Goal: Task Accomplishment & Management: Manage account settings

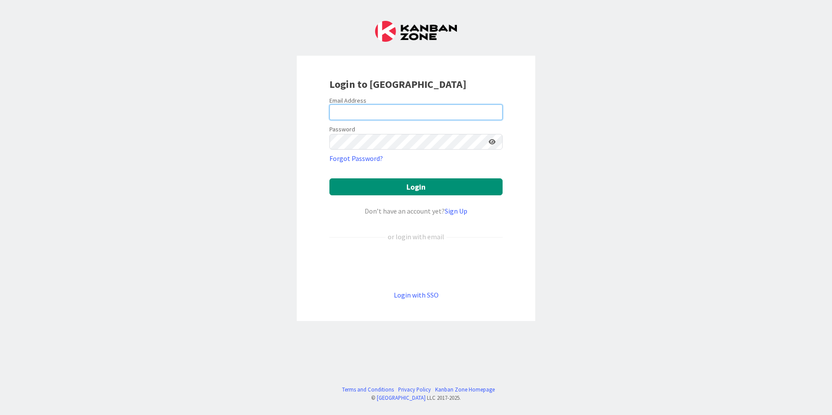
click at [347, 109] on input "email" at bounding box center [415, 112] width 173 height 16
type input "bill@forensicstrategic.com"
click at [329, 178] on button "Login" at bounding box center [415, 186] width 173 height 17
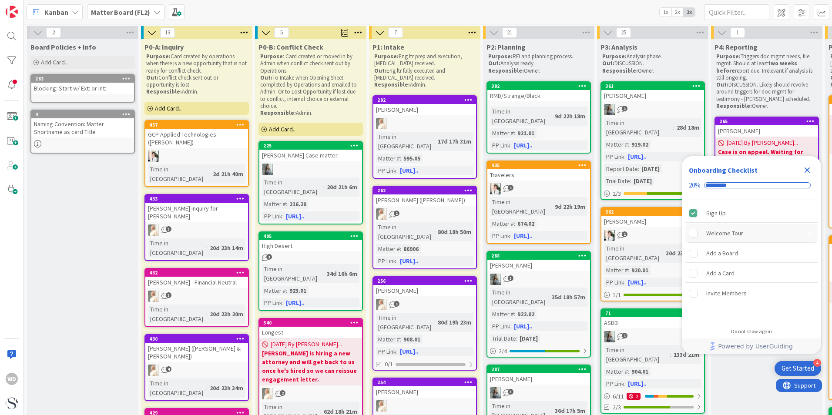
click at [714, 232] on div "Welcome Tour" at bounding box center [724, 233] width 37 height 10
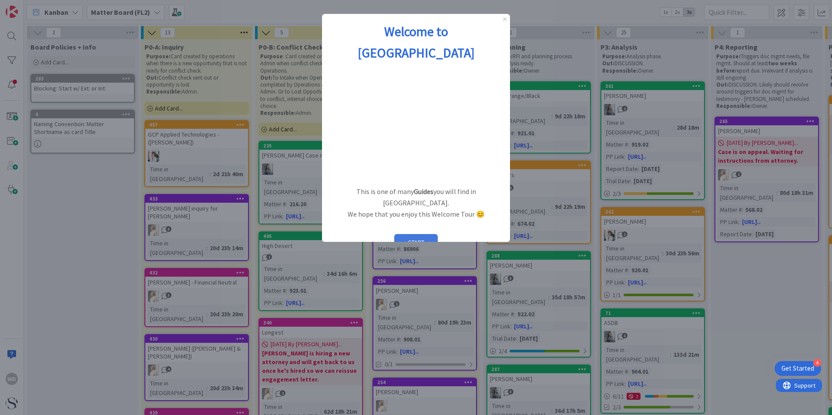
click at [423, 234] on button "START" at bounding box center [416, 242] width 44 height 17
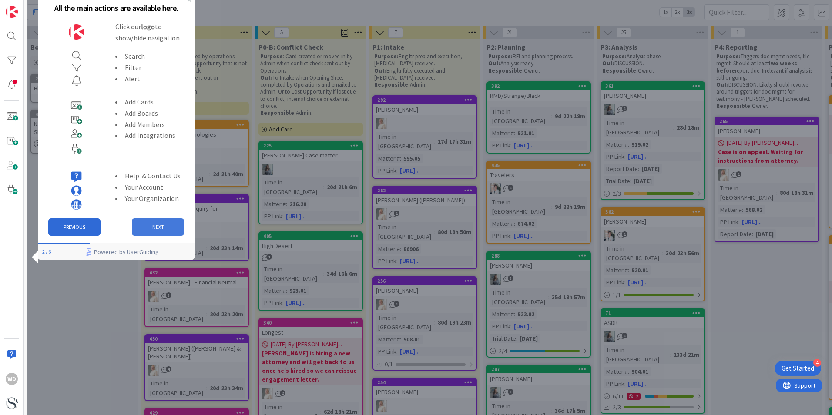
click at [169, 224] on button "NEXT" at bounding box center [158, 226] width 52 height 17
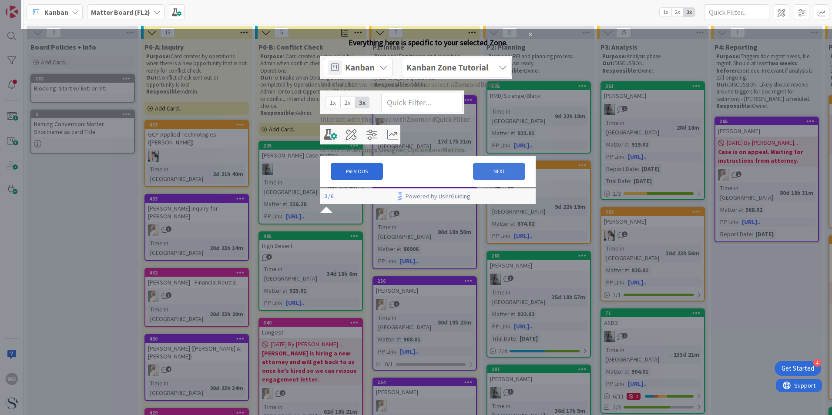
click at [499, 180] on button "NEXT" at bounding box center [499, 171] width 52 height 17
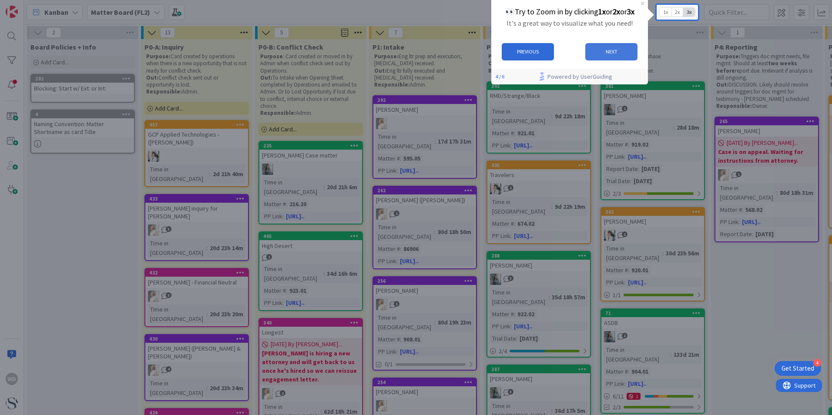
click at [616, 50] on button "NEXT" at bounding box center [611, 51] width 52 height 17
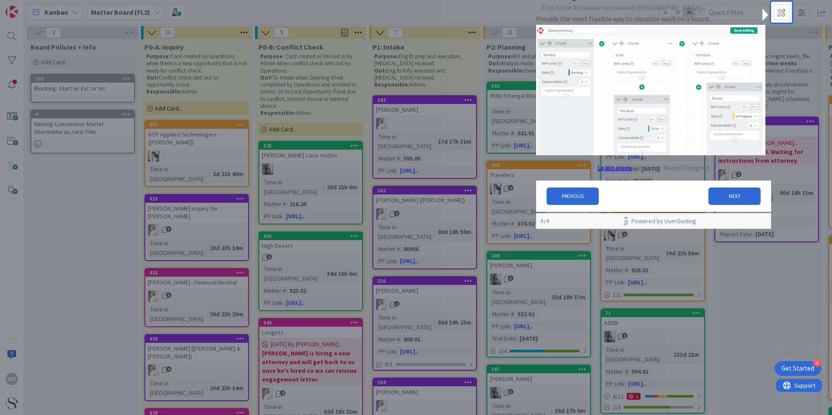
click at [613, 174] on link "Learn more" at bounding box center [614, 167] width 34 height 11
click at [734, 199] on button "NEXT" at bounding box center [734, 195] width 52 height 17
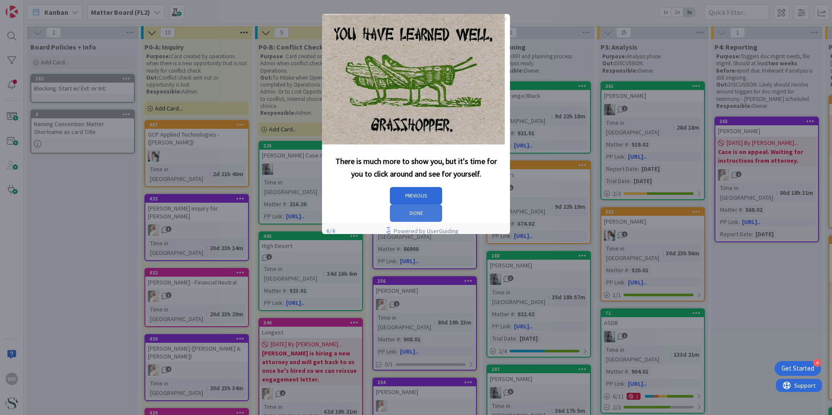
click at [442, 204] on button "DONE" at bounding box center [416, 212] width 52 height 17
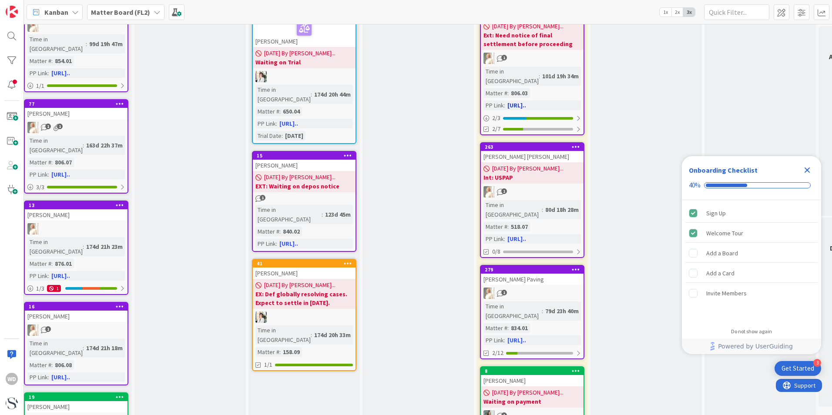
scroll to position [957, 576]
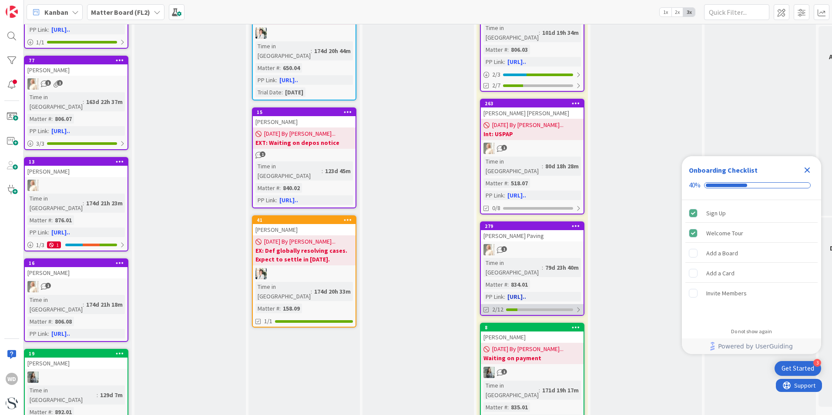
click at [566, 308] on div at bounding box center [539, 309] width 67 height 3
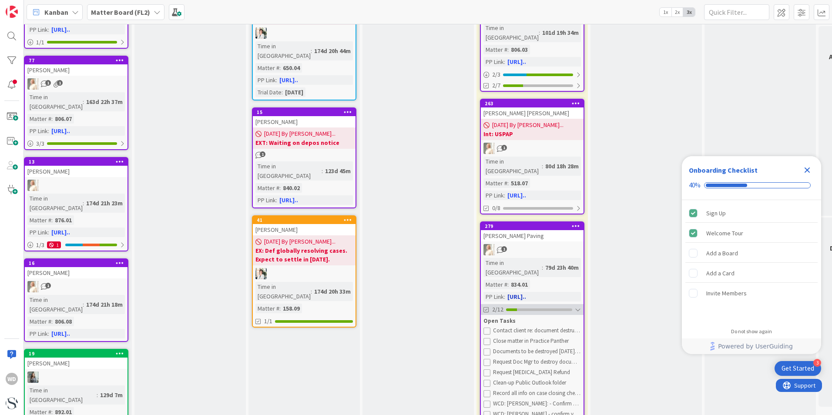
click at [577, 306] on div at bounding box center [578, 309] width 6 height 7
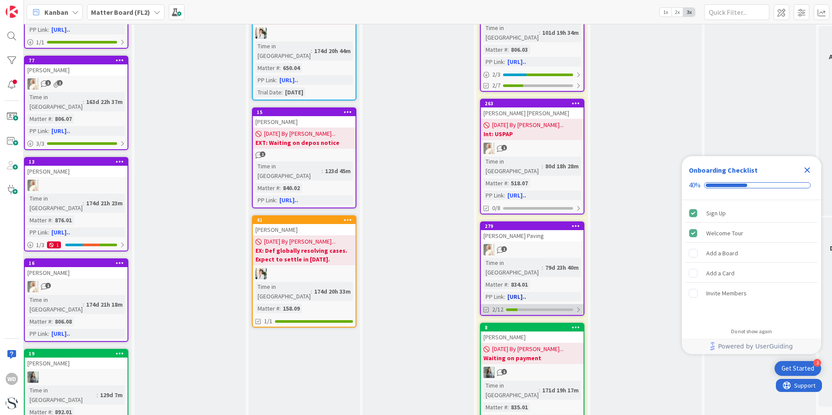
click at [577, 306] on div at bounding box center [578, 309] width 5 height 7
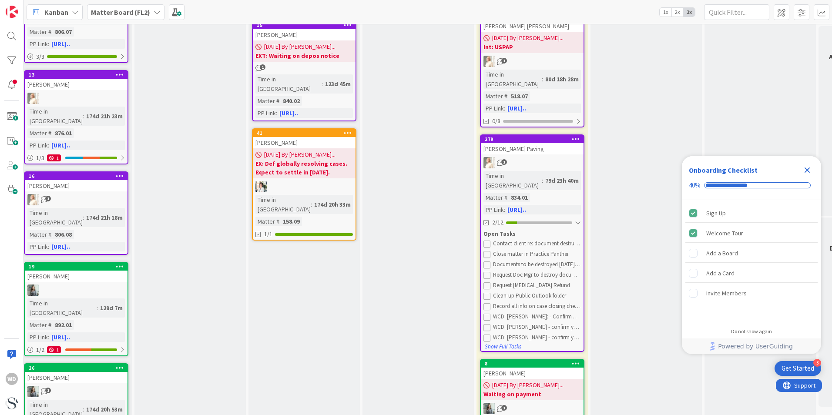
scroll to position [870, 576]
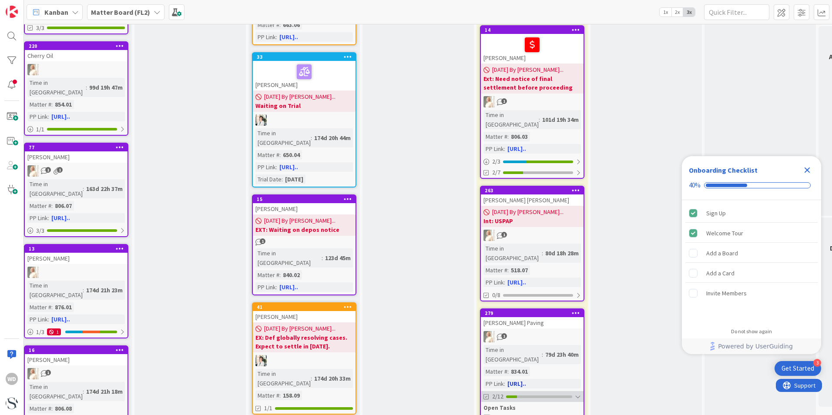
click at [578, 393] on div at bounding box center [578, 396] width 6 height 7
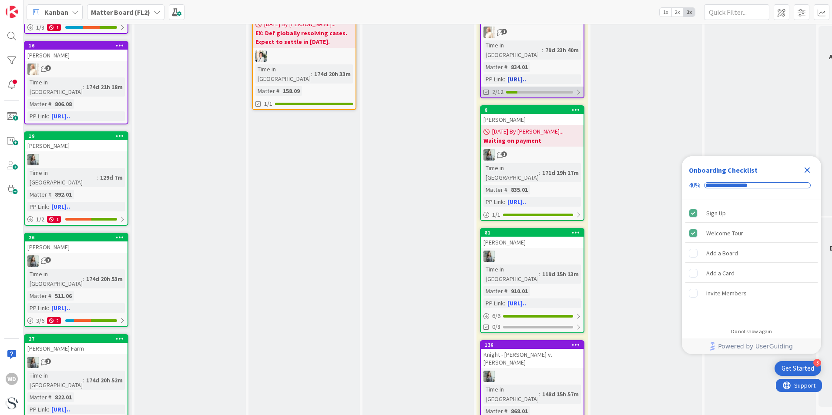
scroll to position [1218, 576]
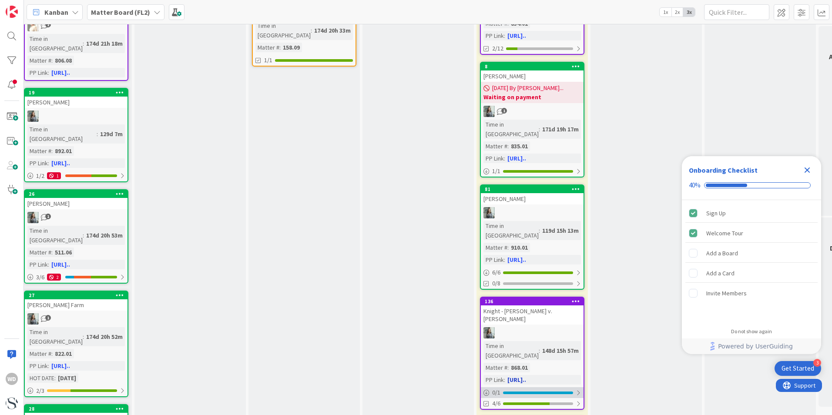
click at [579, 389] on div at bounding box center [578, 392] width 5 height 7
click at [580, 400] on div at bounding box center [578, 403] width 5 height 7
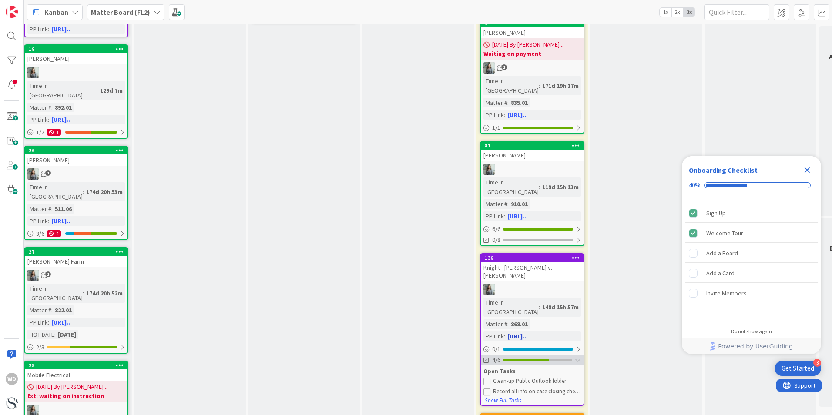
click at [577, 357] on div at bounding box center [578, 360] width 6 height 7
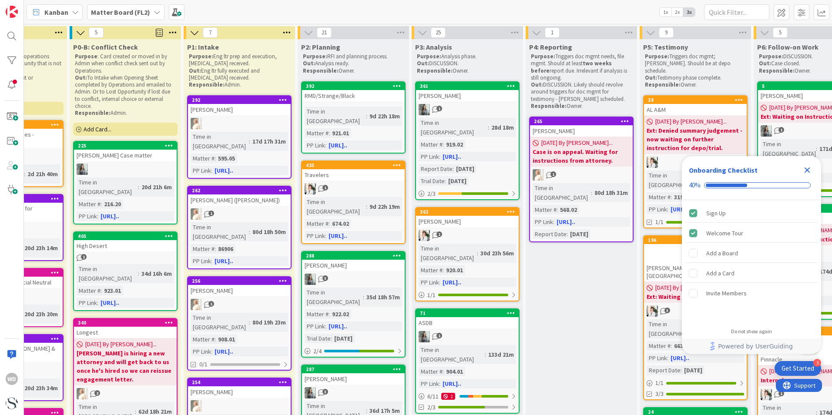
scroll to position [0, 0]
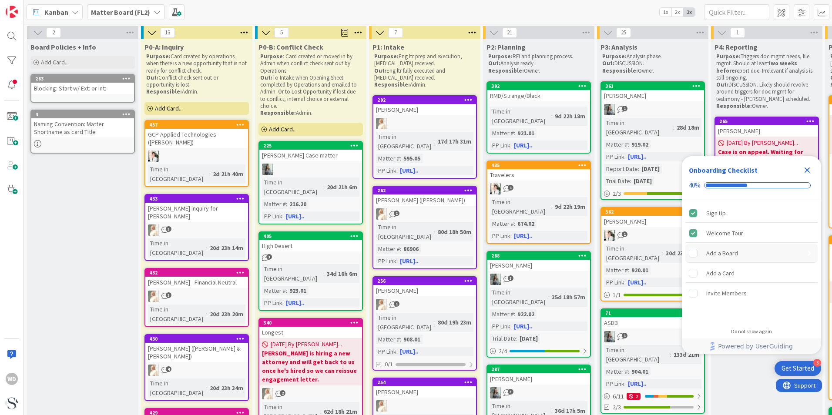
click at [695, 254] on rect "Add a Board is incomplete." at bounding box center [693, 253] width 8 height 8
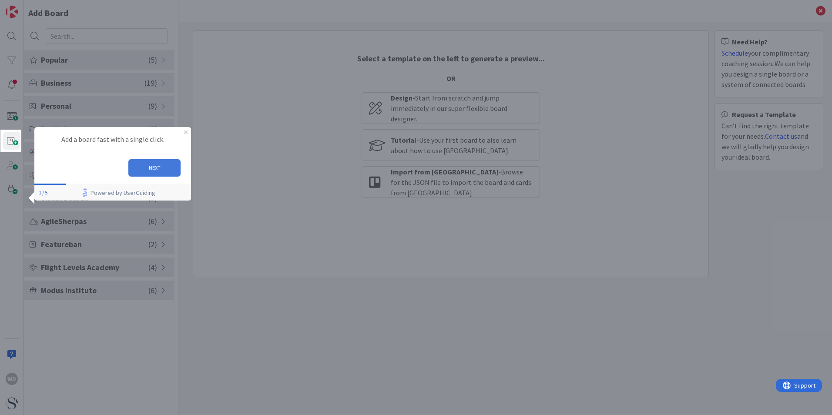
click at [153, 171] on button "NEXT" at bounding box center [154, 167] width 52 height 17
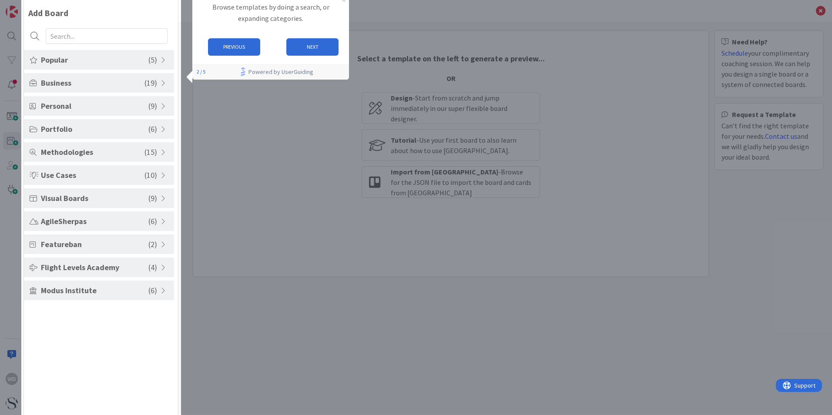
click at [162, 82] on div "WD Add Board Popular ( 5 ) Kanban - Basic Kanban - Fast/Normal Tracks Portfolio…" at bounding box center [89, 207] width 178 height 415
click at [138, 82] on div "WD Add Board Popular ( 5 ) Kanban - Basic Kanban - Fast/Normal Tracks Portfolio…" at bounding box center [89, 207] width 178 height 415
click at [312, 42] on button "NEXT" at bounding box center [312, 46] width 52 height 17
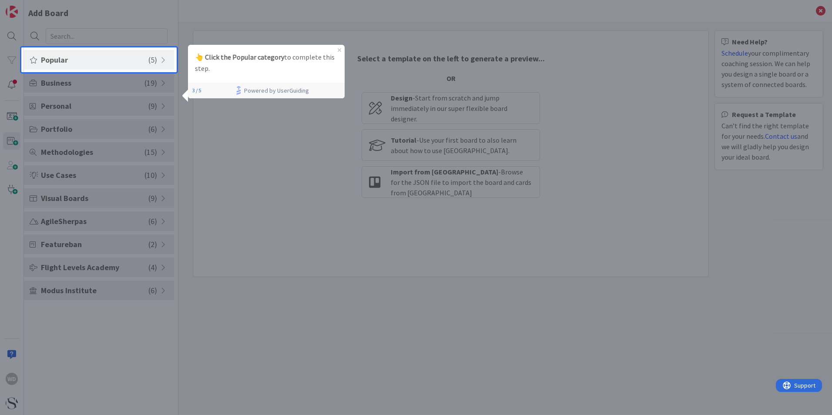
click at [121, 61] on span "Popular" at bounding box center [94, 60] width 107 height 12
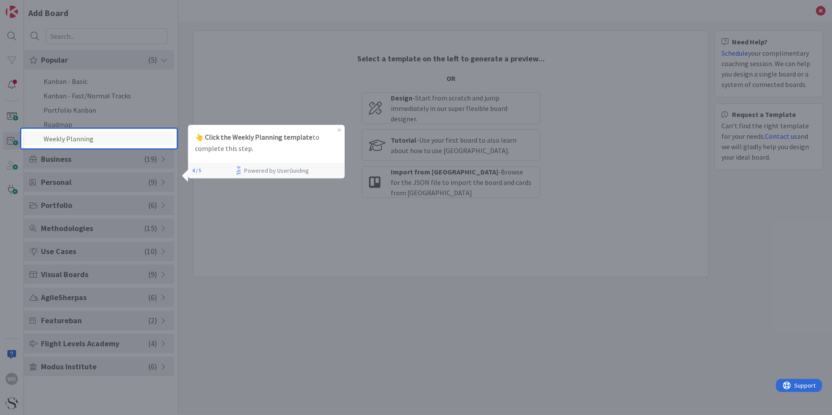
click at [132, 143] on li "Weekly Planning" at bounding box center [99, 138] width 150 height 14
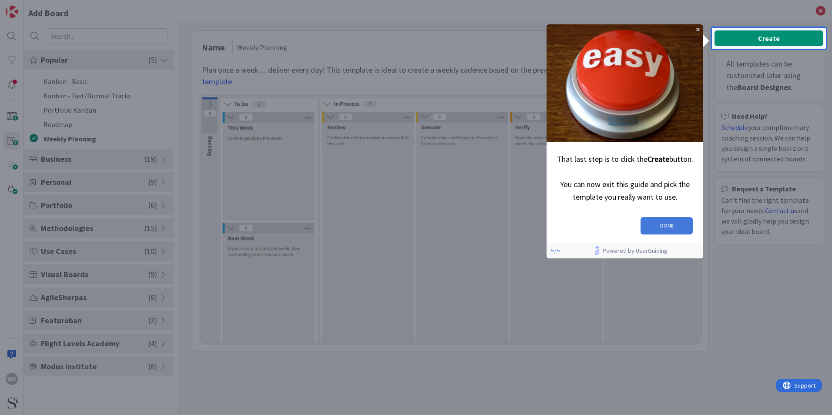
click at [668, 221] on button "DONE" at bounding box center [666, 225] width 52 height 17
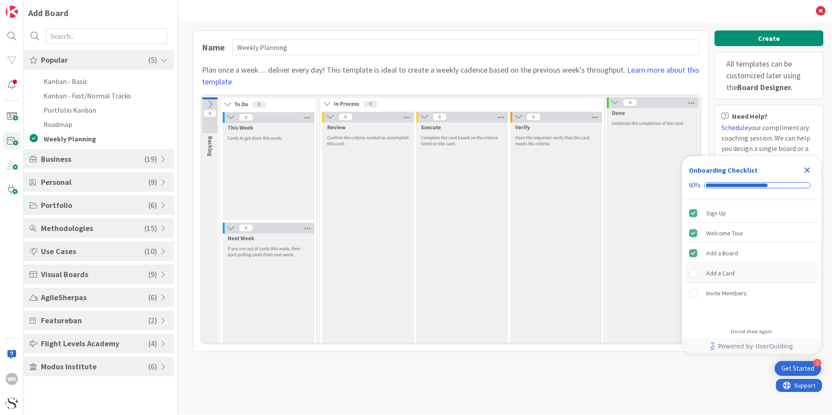
click at [701, 273] on div "Add a Card is incomplete." at bounding box center [697, 273] width 17 height 9
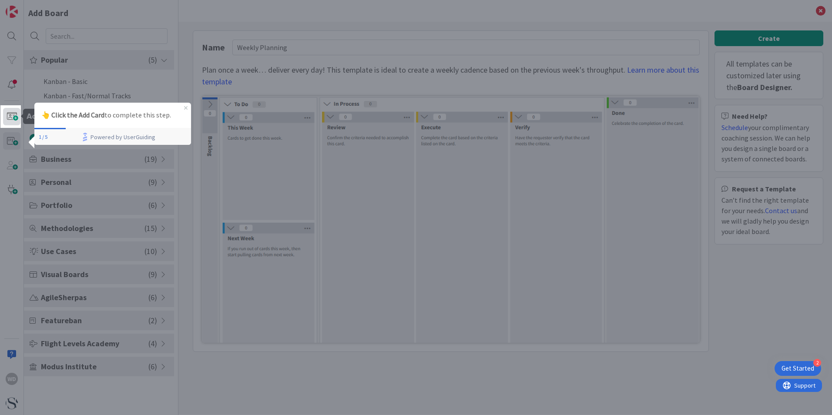
click at [13, 117] on span at bounding box center [11, 116] width 17 height 17
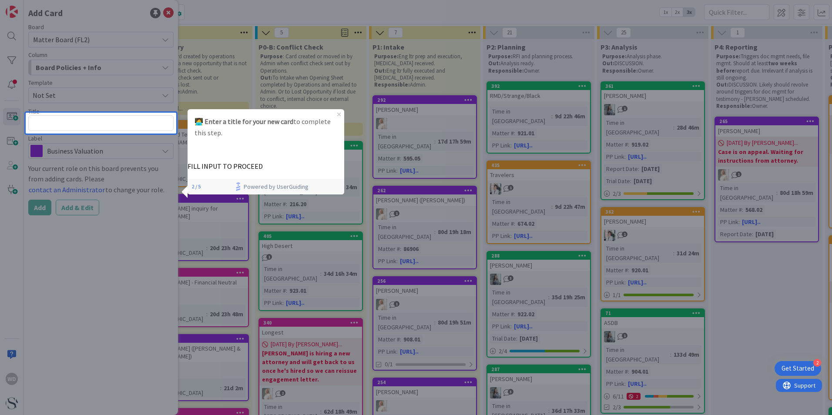
click at [51, 125] on textarea at bounding box center [100, 123] width 145 height 16
type textarea "x"
type textarea "B"
type textarea "x"
type textarea "Bi"
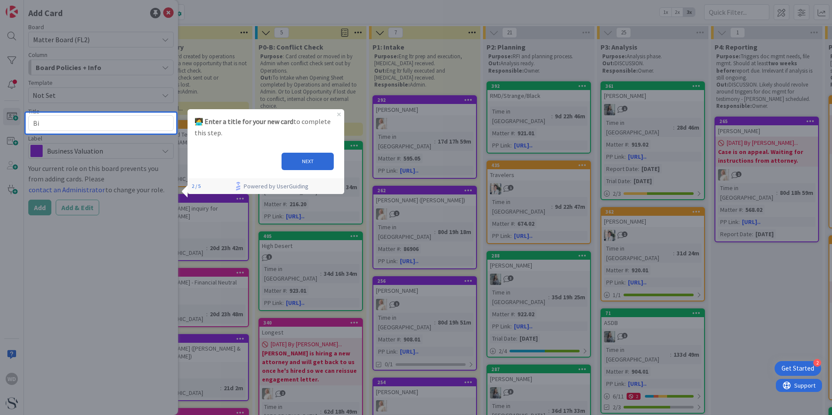
type textarea "x"
type textarea "Bil"
type textarea "x"
type textarea "Bill"
type textarea "x"
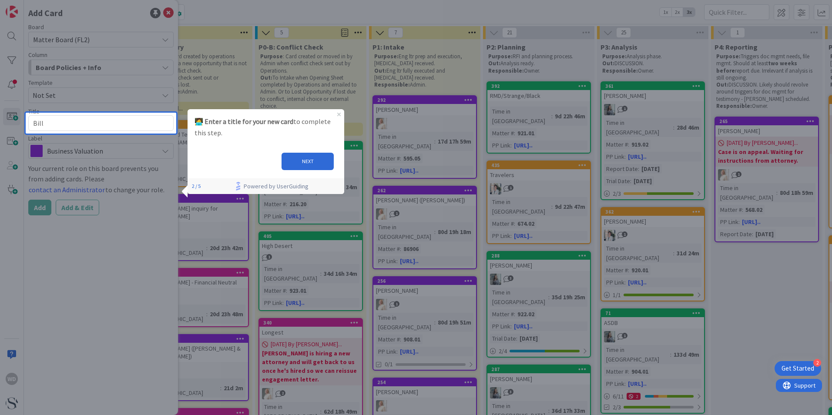
type textarea "Bill"
type textarea "x"
type textarea "[PERSON_NAME]"
type textarea "x"
type textarea "[PERSON_NAME]"
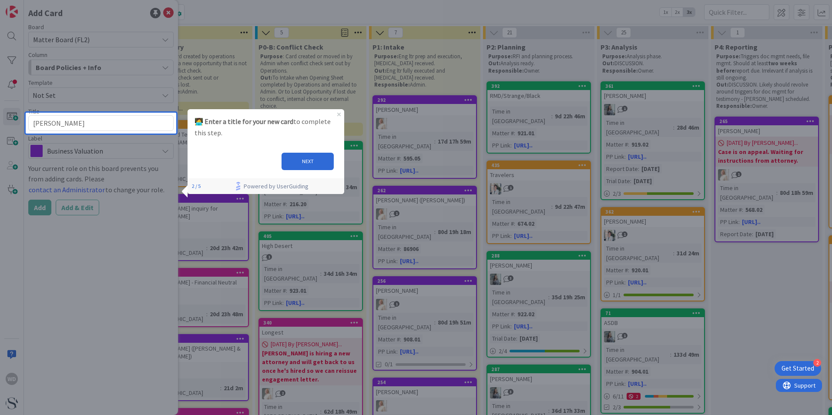
type textarea "x"
type textarea "Bill Fir"
type textarea "x"
type textarea "Bill Firs"
type textarea "x"
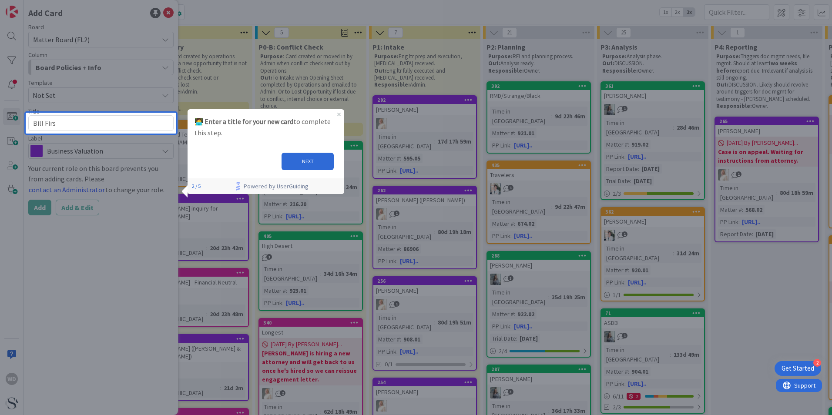
type textarea "Bill First"
type textarea "x"
type textarea "Bill First"
type textarea "x"
type textarea "Bill First C"
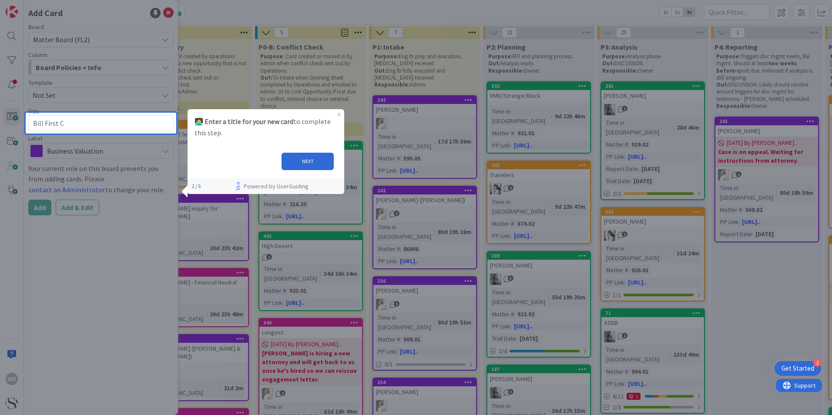
type textarea "x"
type textarea "Bill First Ca"
type textarea "x"
type textarea "Bill First Car"
type textarea "x"
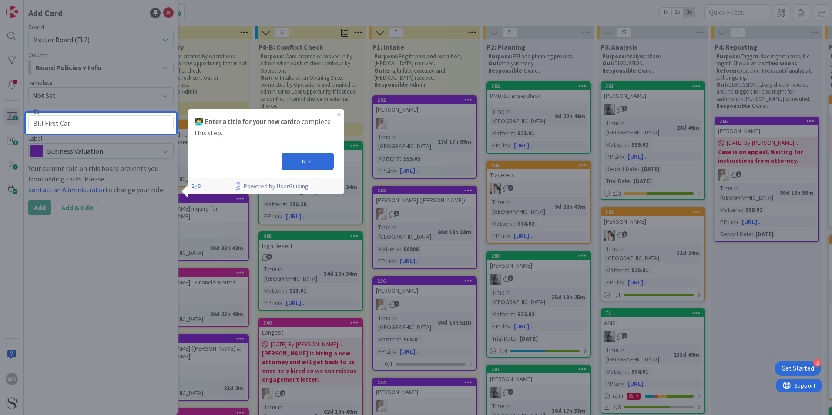
type textarea "Bill First Card"
type textarea "x"
type textarea "Bill First Card!"
click at [304, 158] on button "NEXT" at bounding box center [307, 161] width 52 height 17
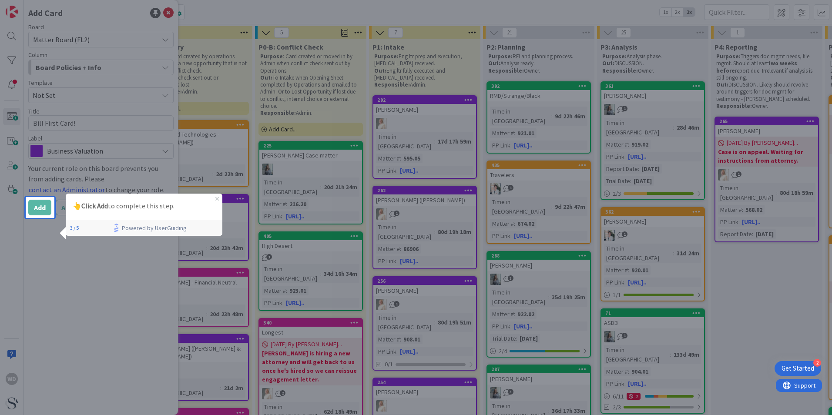
click at [123, 211] on p "👆 Click Add to complete this step." at bounding box center [143, 206] width 143 height 11
click at [140, 206] on p "👆 Click Add to complete this step." at bounding box center [143, 206] width 143 height 11
click at [96, 205] on strong "Click Add" at bounding box center [94, 205] width 27 height 9
click at [150, 205] on p "👆 Click Add to complete this step." at bounding box center [143, 206] width 143 height 11
click at [216, 199] on icon "Close Preview" at bounding box center [216, 198] width 3 height 3
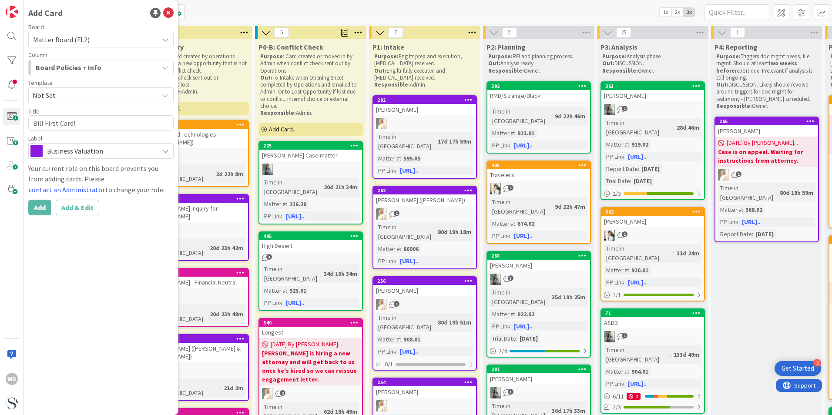
click at [168, 150] on icon at bounding box center [165, 150] width 7 height 7
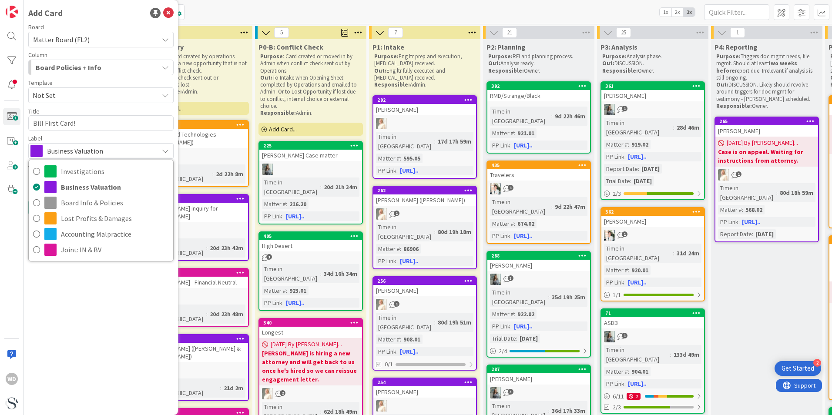
click at [150, 281] on div "Add Card Board Matter Board (FL2) Column Board Policies + Info Template Not Set…" at bounding box center [101, 207] width 154 height 415
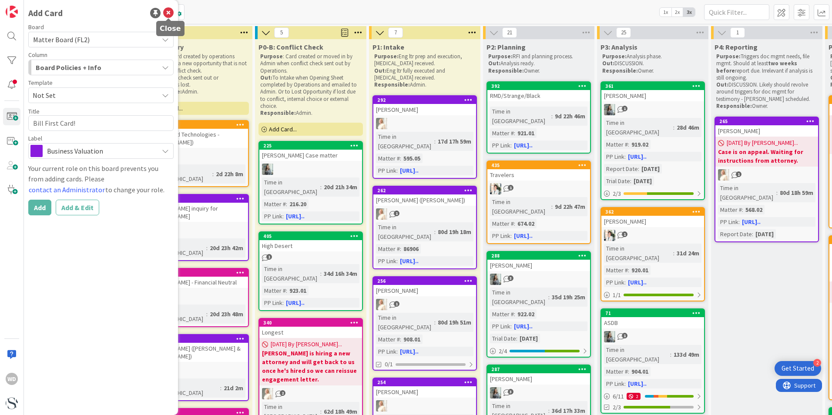
click at [168, 12] on icon at bounding box center [168, 13] width 10 height 10
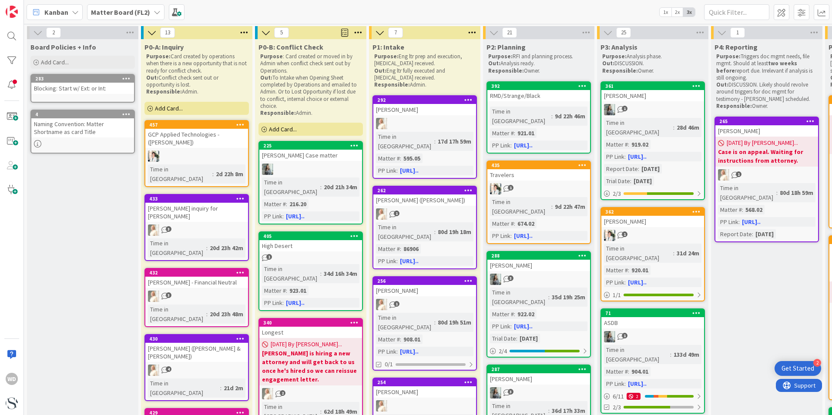
click at [676, 10] on span "2x" at bounding box center [677, 12] width 12 height 9
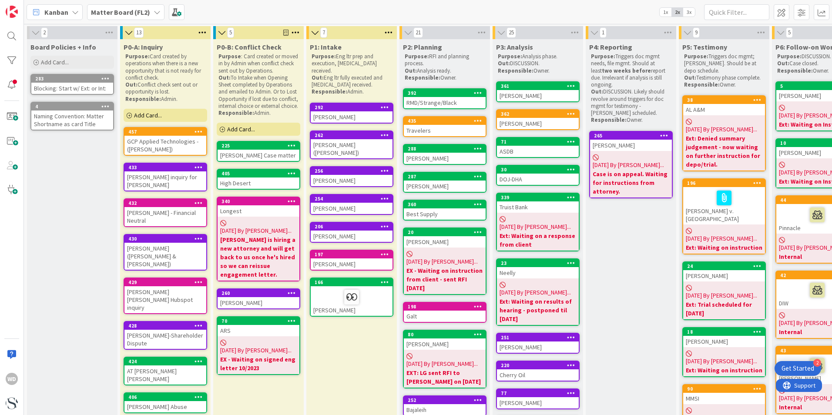
click at [669, 13] on span "1x" at bounding box center [666, 12] width 12 height 9
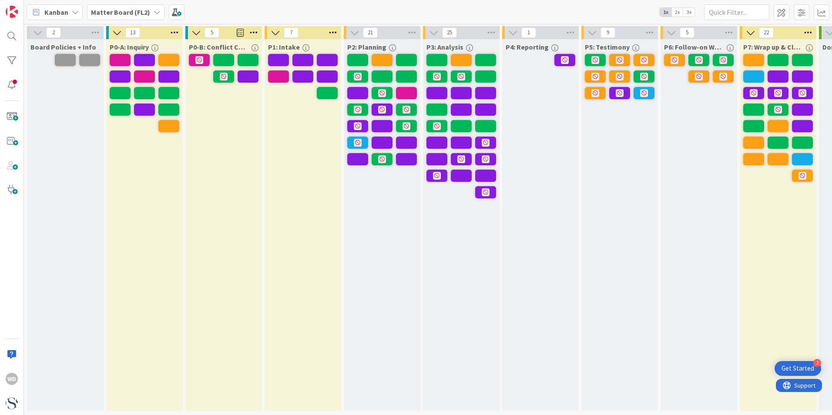
click at [681, 13] on span "2x" at bounding box center [677, 12] width 12 height 9
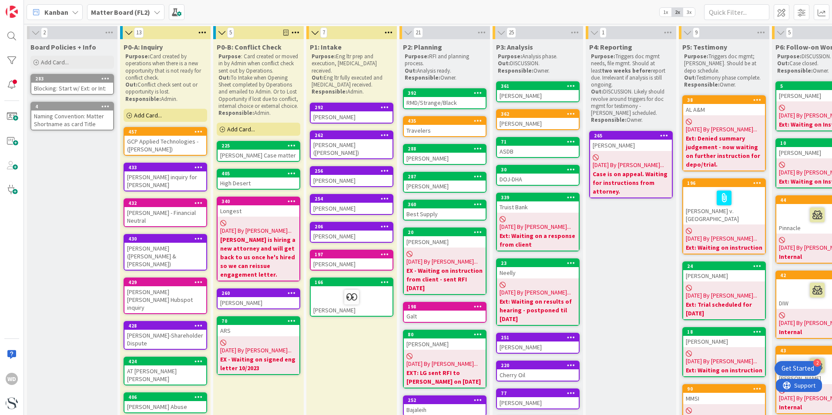
click at [691, 12] on span "3x" at bounding box center [689, 12] width 12 height 9
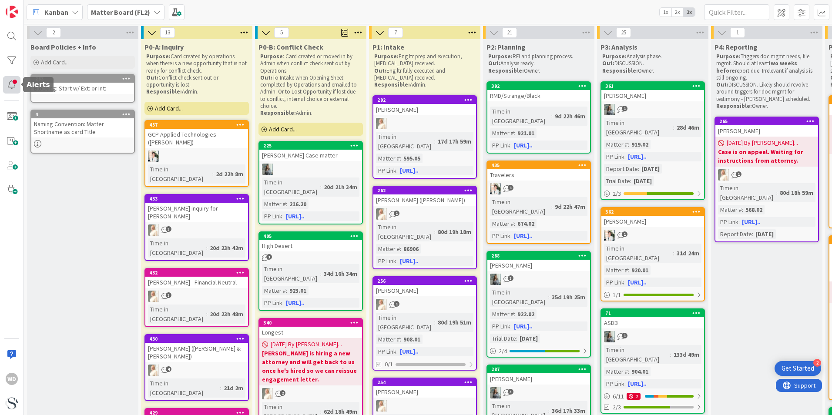
click at [13, 83] on div at bounding box center [11, 84] width 17 height 17
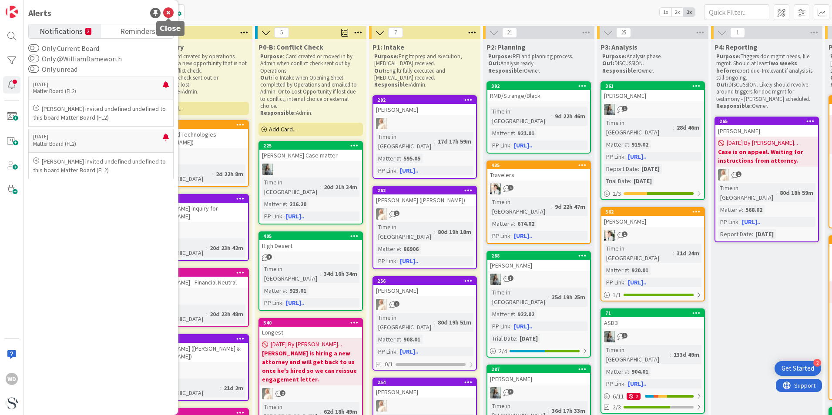
click at [170, 12] on icon at bounding box center [168, 13] width 10 height 10
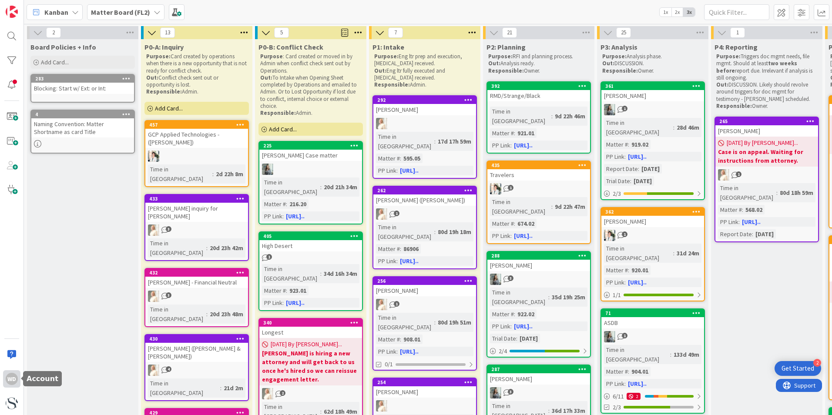
click at [13, 381] on div "WD" at bounding box center [12, 379] width 12 height 12
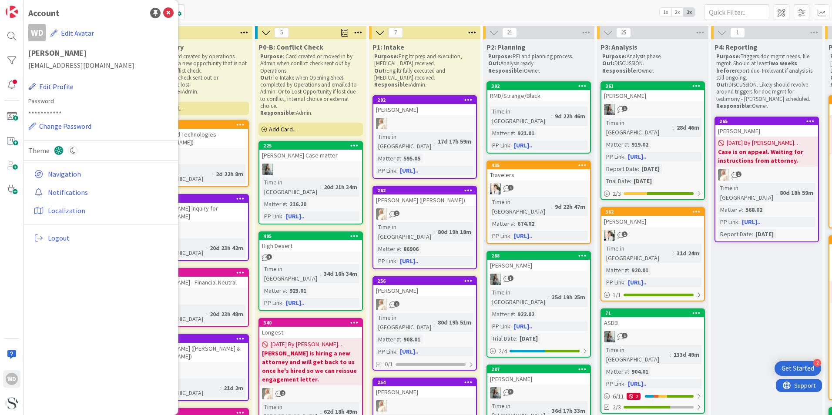
click at [61, 86] on button "Edit Profile" at bounding box center [51, 86] width 46 height 11
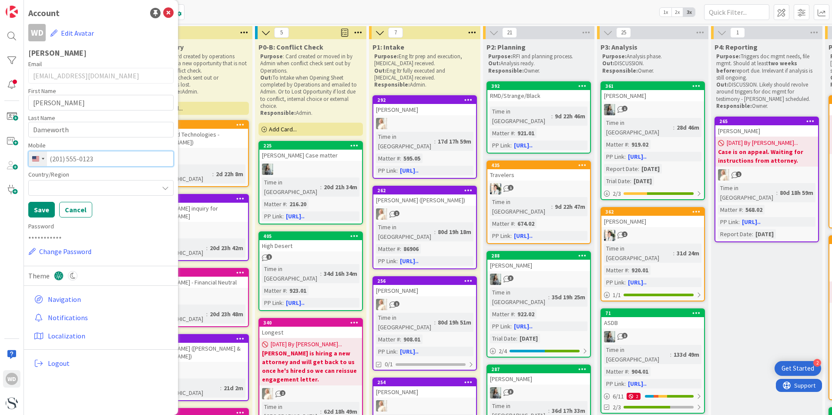
drag, startPoint x: 117, startPoint y: 160, endPoint x: 90, endPoint y: 158, distance: 26.6
click at [90, 158] on input "tel" at bounding box center [100, 159] width 145 height 16
click at [42, 158] on div "Selected country" at bounding box center [43, 159] width 3 height 2
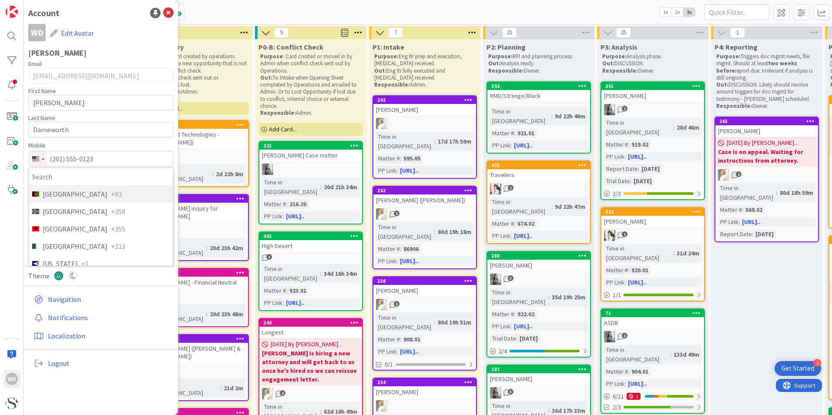
click at [42, 158] on div "Selected country" at bounding box center [43, 159] width 3 height 2
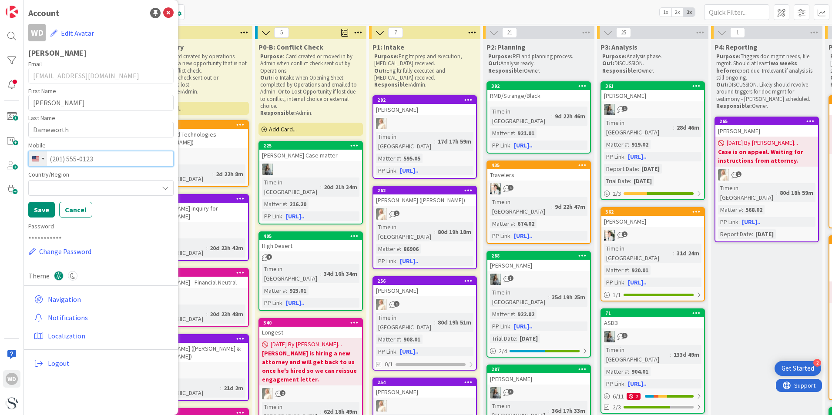
click at [106, 155] on input "tel" at bounding box center [100, 159] width 145 height 16
type input "[PHONE_NUMBER]"
click at [165, 186] on icon at bounding box center [165, 187] width 7 height 7
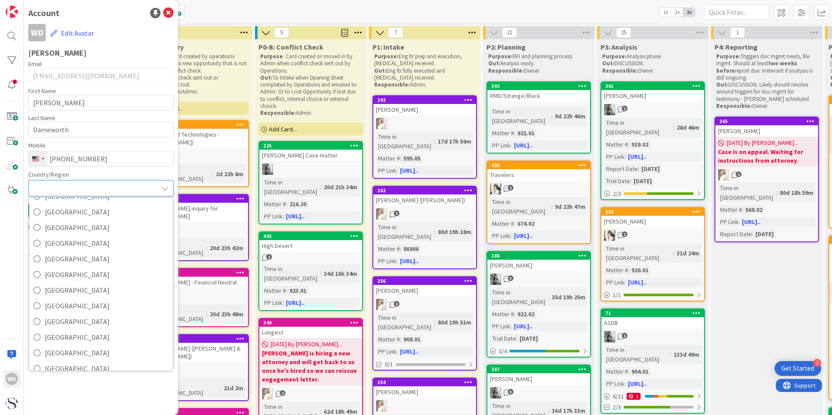
scroll to position [3559, 0]
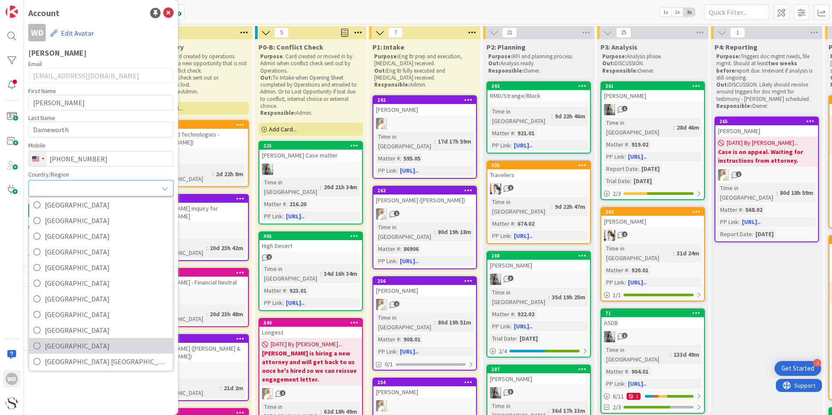
click at [37, 345] on icon at bounding box center [36, 345] width 7 height 13
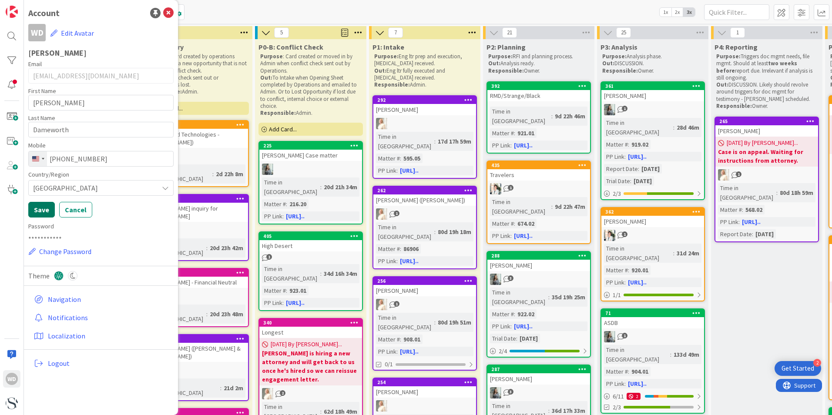
click at [40, 209] on button "Save" at bounding box center [41, 210] width 27 height 16
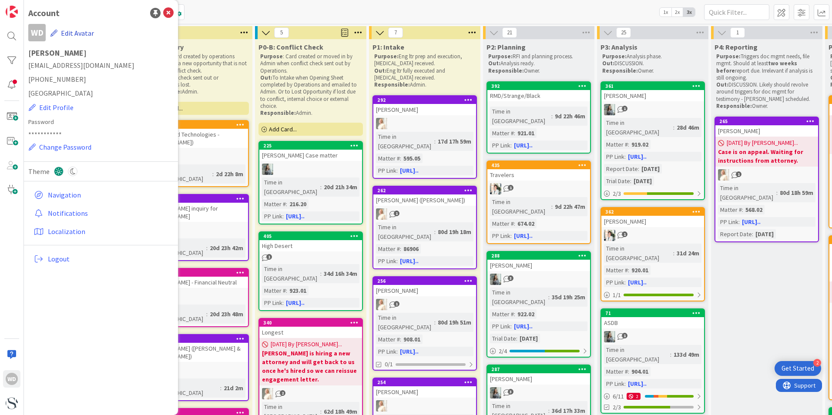
click at [77, 34] on button "Edit Avatar" at bounding box center [72, 33] width 44 height 18
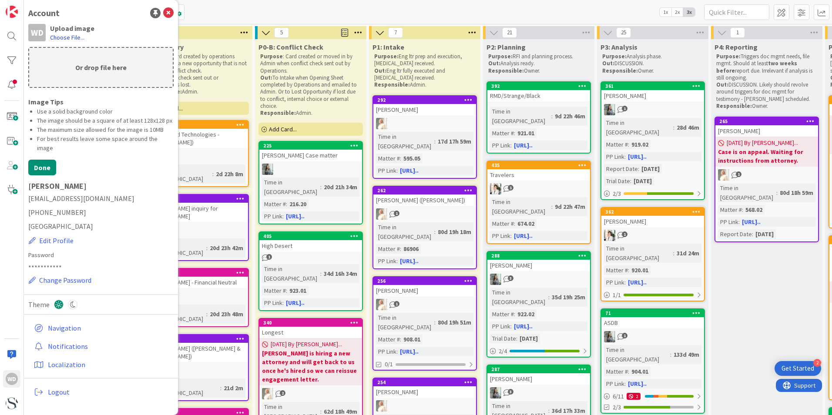
click at [60, 38] on label "Choose File..." at bounding box center [67, 37] width 34 height 9
click at [24, 0] on input "Choose File..." at bounding box center [24, 0] width 0 height 0
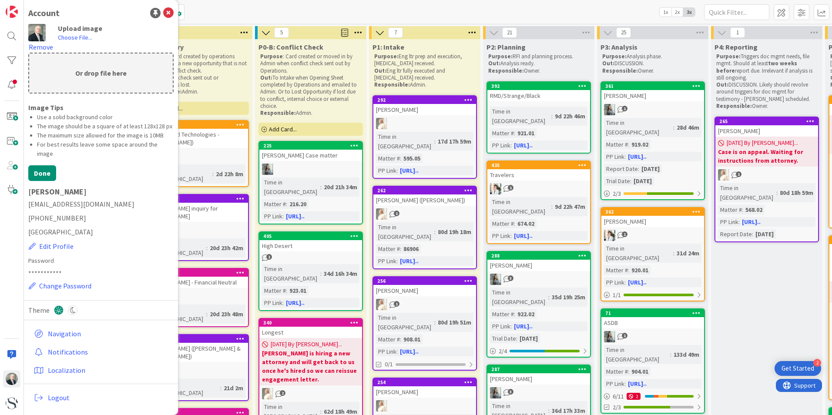
scroll to position [0, 0]
click at [52, 181] on button "Done" at bounding box center [42, 173] width 28 height 16
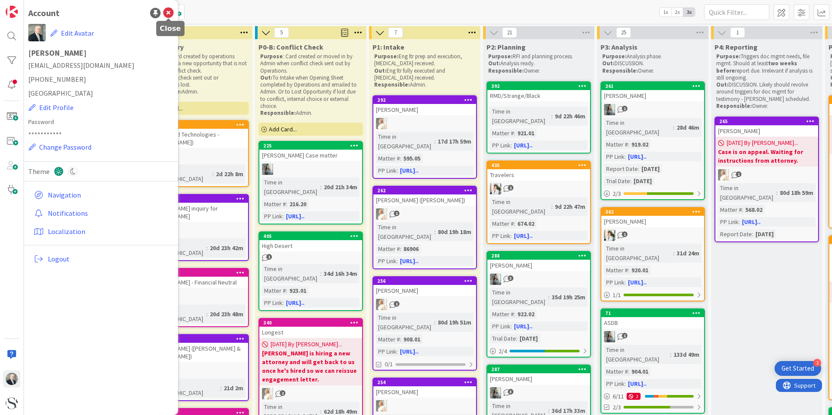
click at [169, 13] on icon at bounding box center [168, 13] width 10 height 10
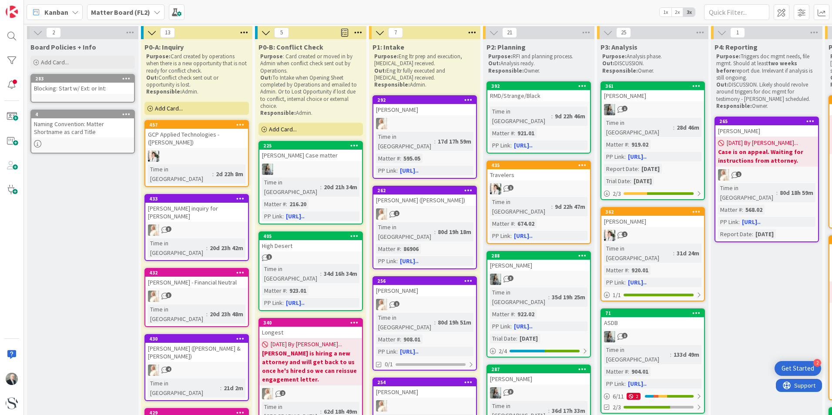
click at [155, 10] on icon at bounding box center [157, 12] width 7 height 7
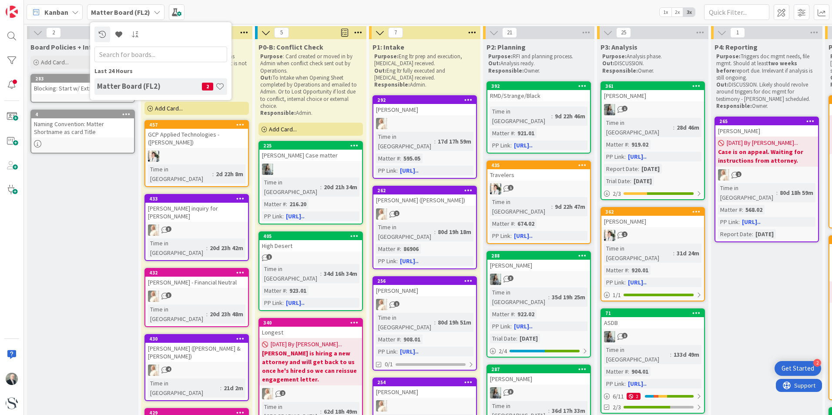
click at [155, 10] on icon at bounding box center [157, 12] width 7 height 7
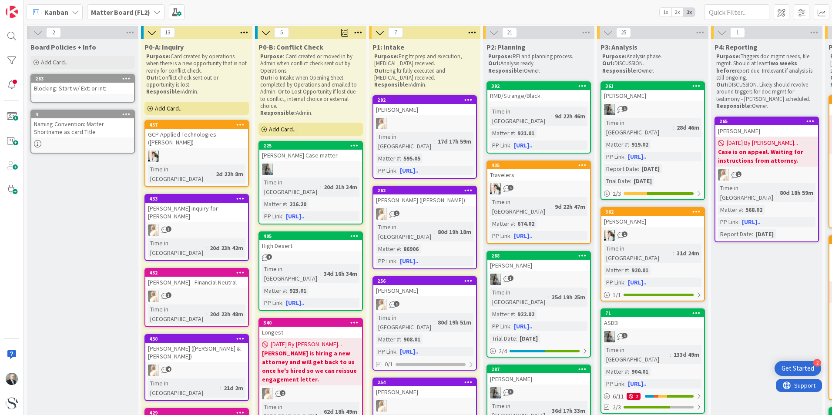
click at [78, 12] on div "Kanban" at bounding box center [55, 12] width 56 height 16
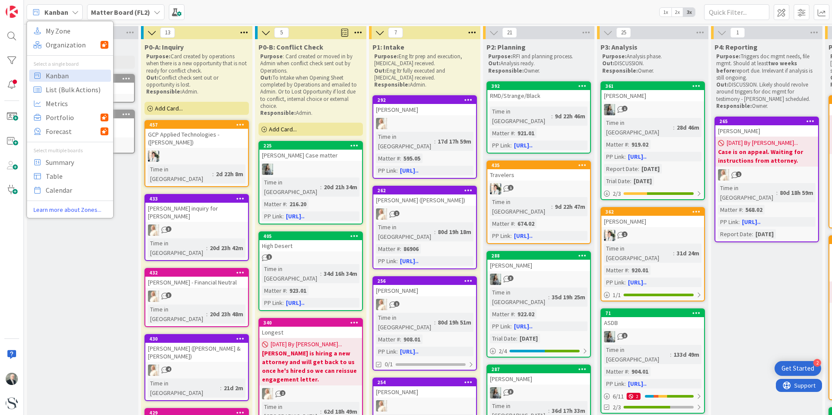
click at [76, 12] on icon at bounding box center [75, 12] width 7 height 7
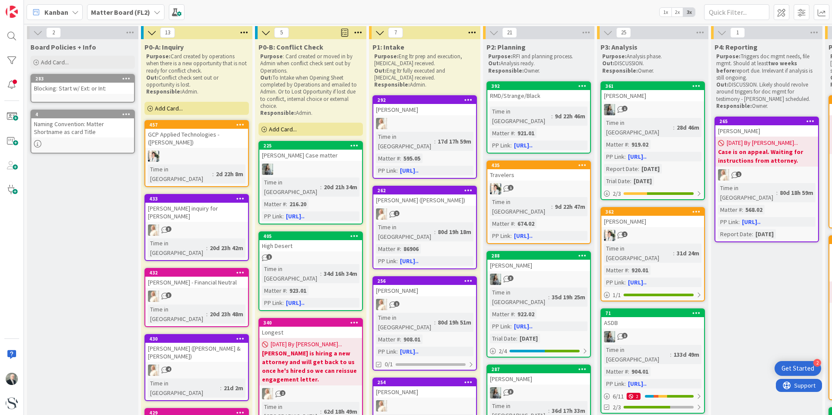
click at [434, 46] on div "P1: Intake" at bounding box center [424, 47] width 104 height 9
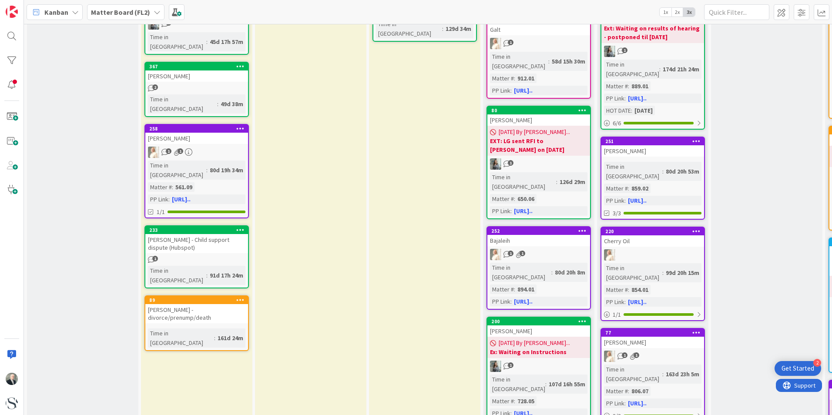
scroll to position [700, 0]
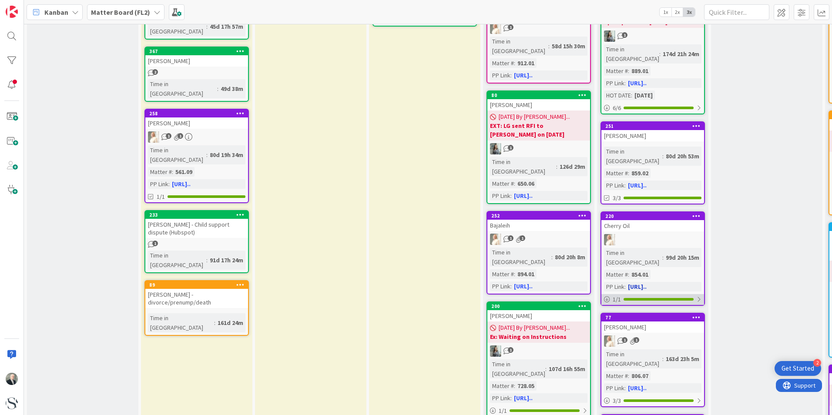
click at [699, 296] on div at bounding box center [698, 299] width 5 height 7
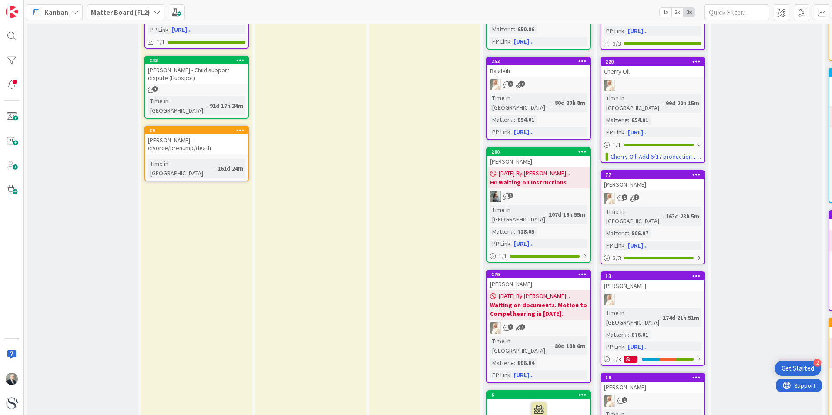
scroll to position [857, 0]
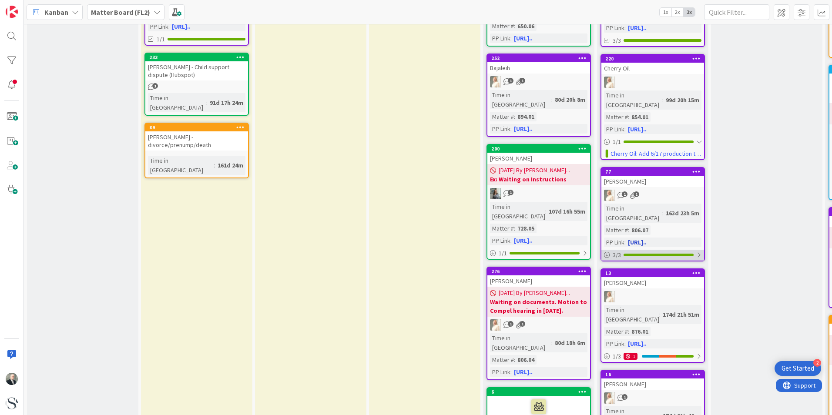
click at [699, 251] on div at bounding box center [698, 254] width 5 height 7
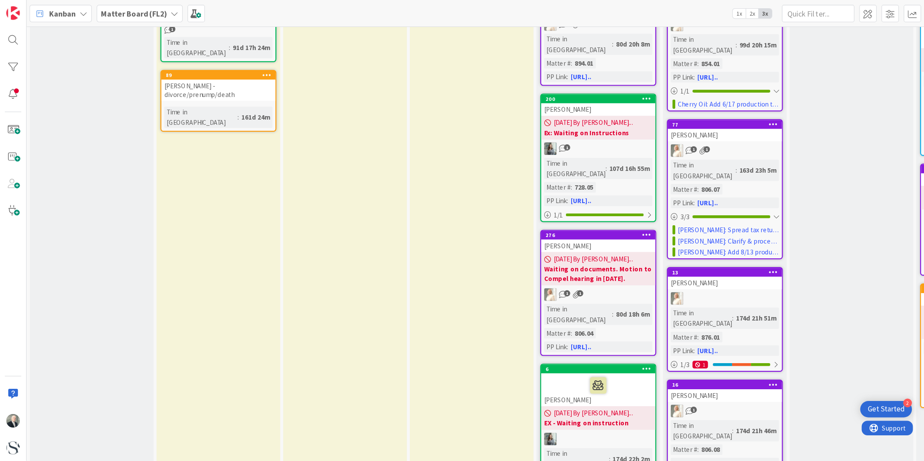
scroll to position [923, 0]
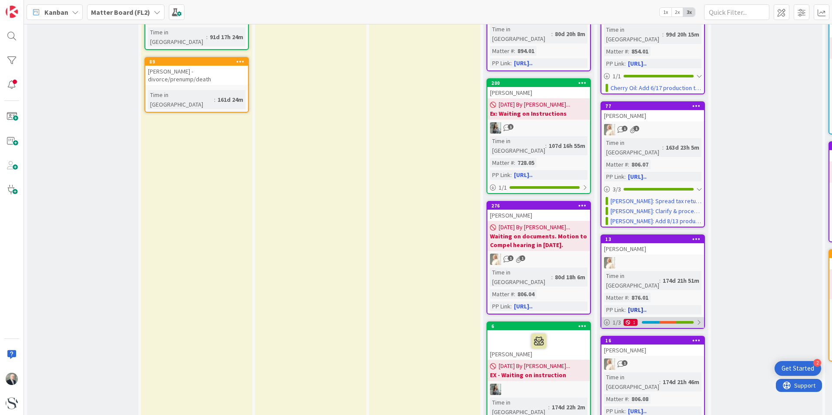
click at [699, 319] on div at bounding box center [698, 322] width 5 height 7
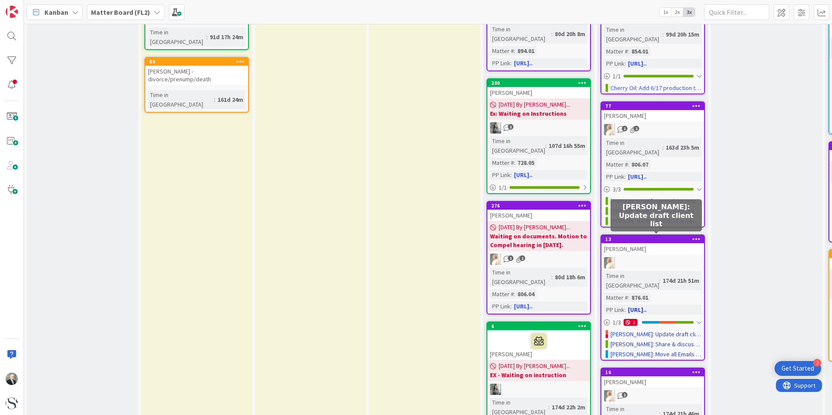
click at [681, 330] on link "[PERSON_NAME]: Update draft client list" at bounding box center [655, 334] width 91 height 9
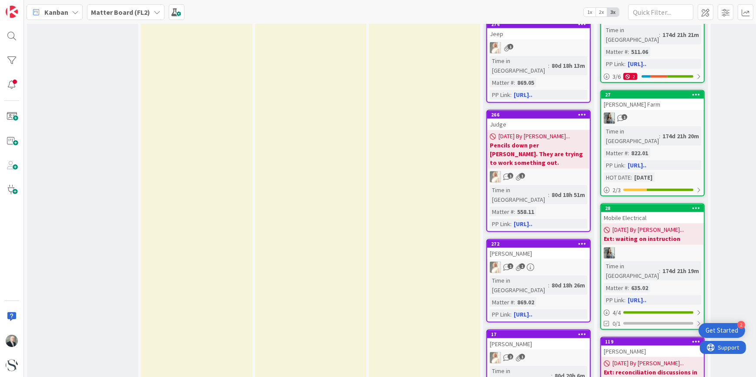
scroll to position [1611, 0]
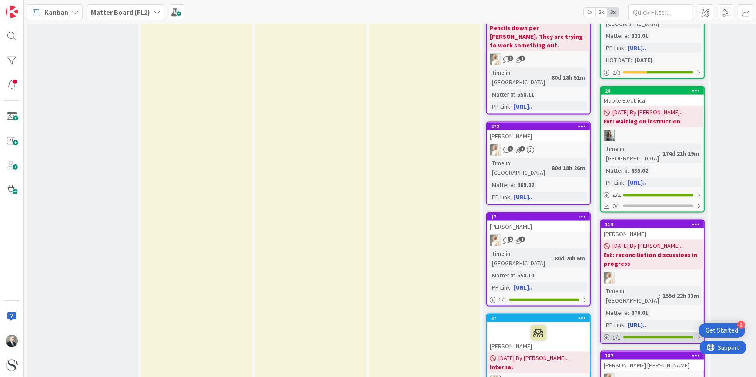
click at [699, 334] on div at bounding box center [698, 337] width 5 height 7
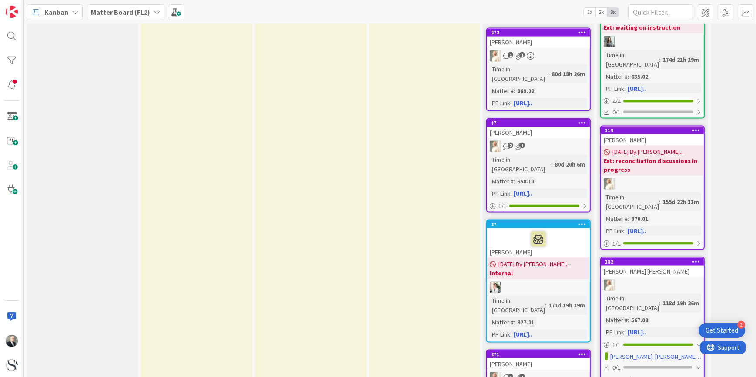
scroll to position [1686, 0]
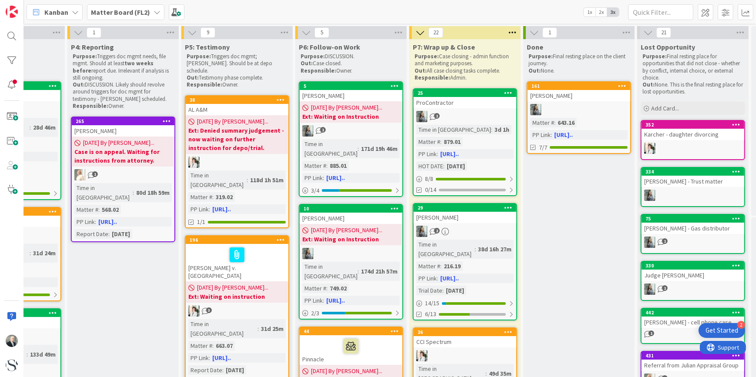
scroll to position [0, 691]
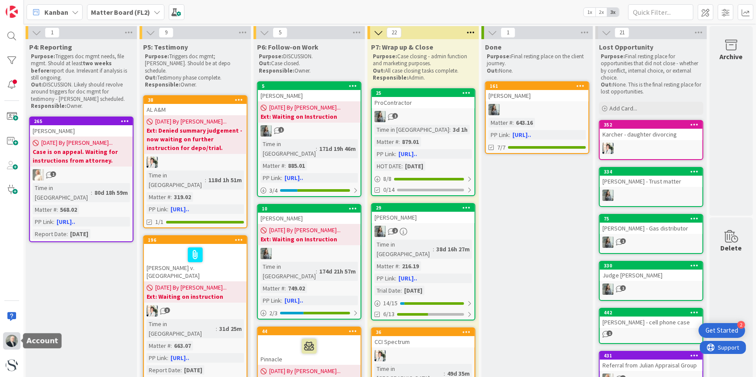
click at [15, 340] on img at bounding box center [12, 341] width 12 height 12
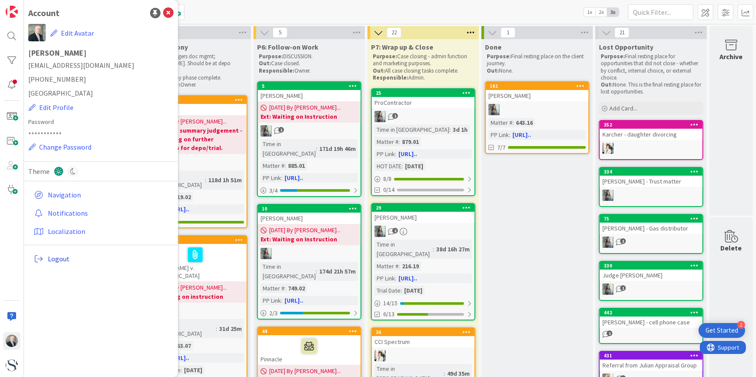
click at [59, 254] on span "Logout" at bounding box center [109, 259] width 122 height 10
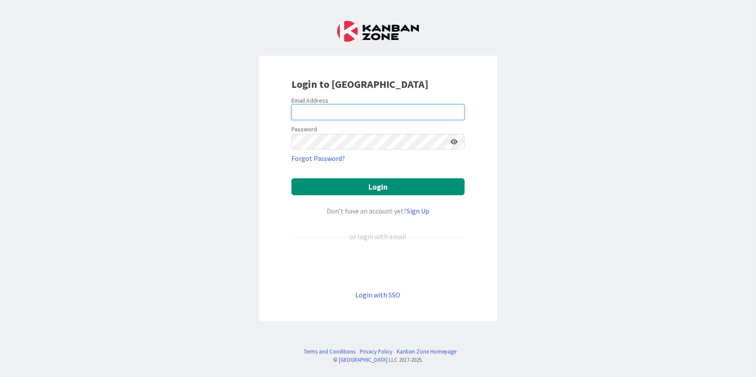
click at [321, 104] on input "email" at bounding box center [377, 112] width 173 height 16
type input "[EMAIL_ADDRESS][DOMAIN_NAME]"
click at [291, 178] on button "Login" at bounding box center [377, 186] width 173 height 17
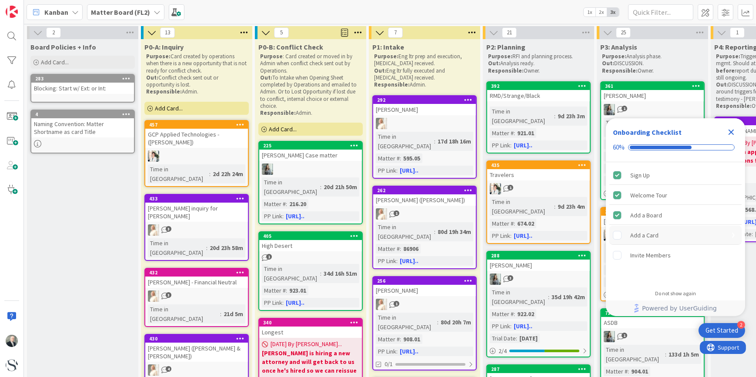
click at [647, 234] on div "Add a Card" at bounding box center [644, 235] width 28 height 10
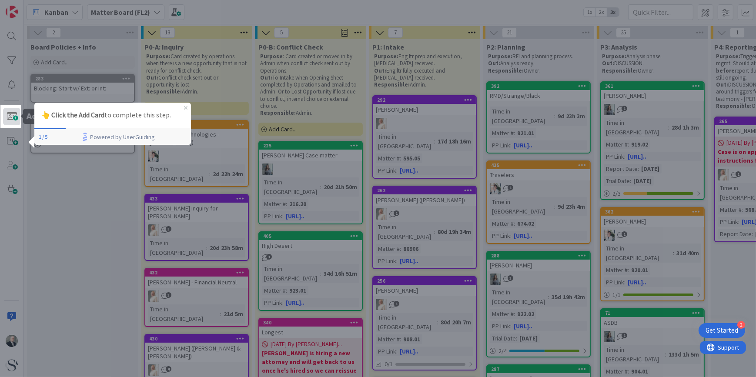
click at [11, 116] on span at bounding box center [11, 116] width 17 height 17
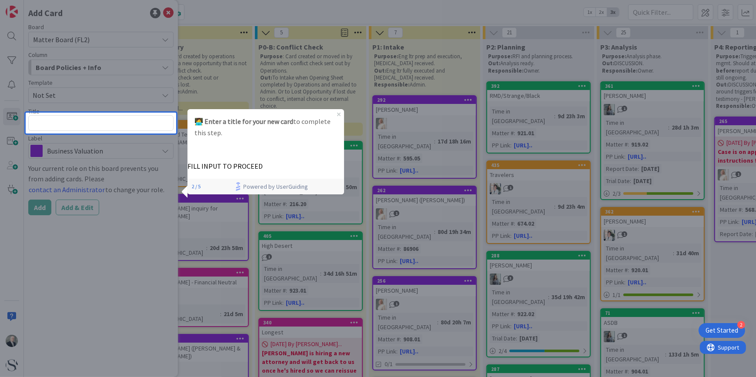
click at [44, 121] on textarea at bounding box center [100, 123] width 145 height 16
type textarea "x"
type textarea "B"
type textarea "x"
type textarea "Bi"
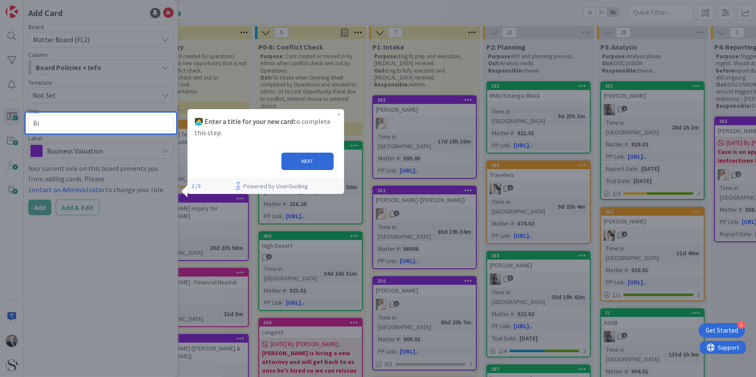
type textarea "x"
type textarea "Bil"
type textarea "x"
type textarea "Bill"
type textarea "x"
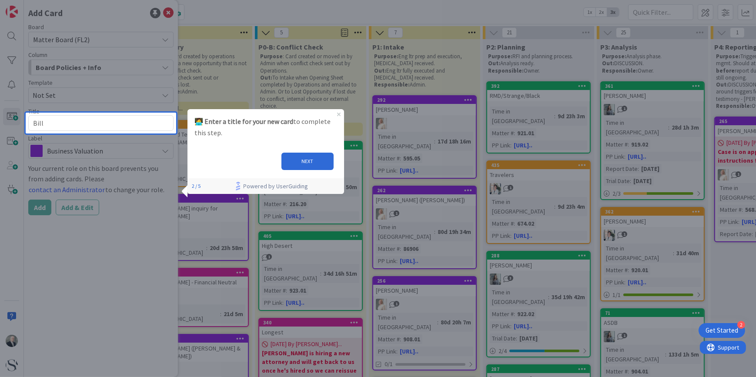
type textarea "Bill"
type textarea "x"
type textarea "[PERSON_NAME]"
type textarea "x"
type textarea "[PERSON_NAME]"
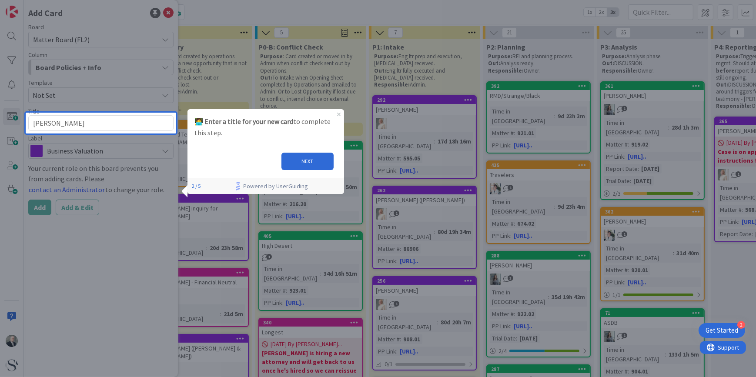
type textarea "x"
type textarea "[PERSON_NAME]"
type textarea "x"
type textarea "Bill Test"
type textarea "x"
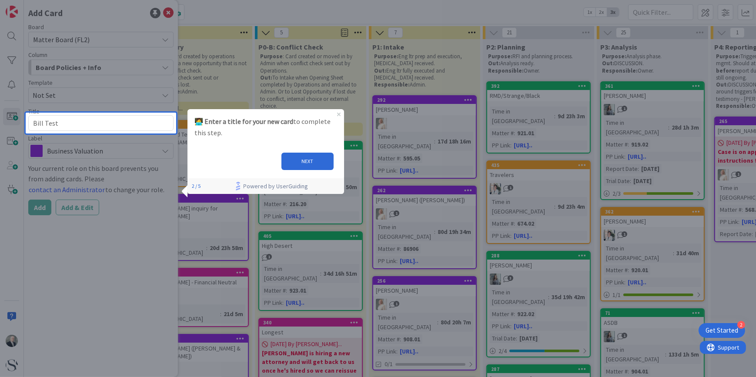
type textarea "Bill Test"
type textarea "x"
type textarea "Bill Test F"
type textarea "x"
type textarea "Bill Test Fi"
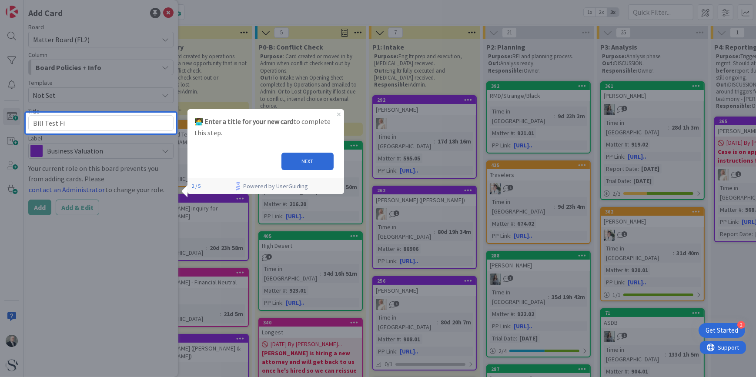
type textarea "x"
type textarea "Bill Test Fir"
type textarea "x"
type textarea "Bill Test Firs"
type textarea "x"
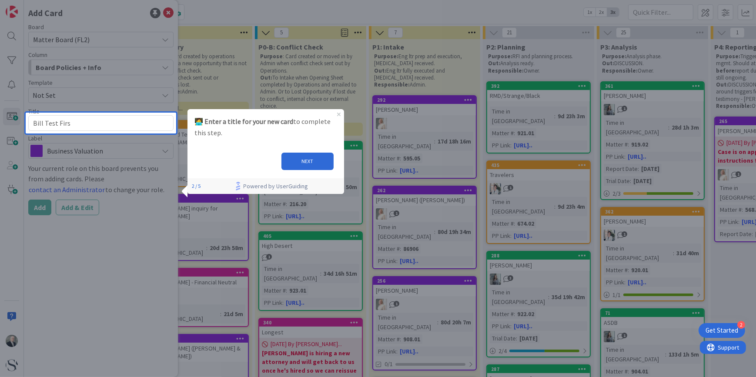
type textarea "Bill Test First"
type textarea "x"
type textarea "Bill Test First"
type textarea "x"
type textarea "Bill Test First C"
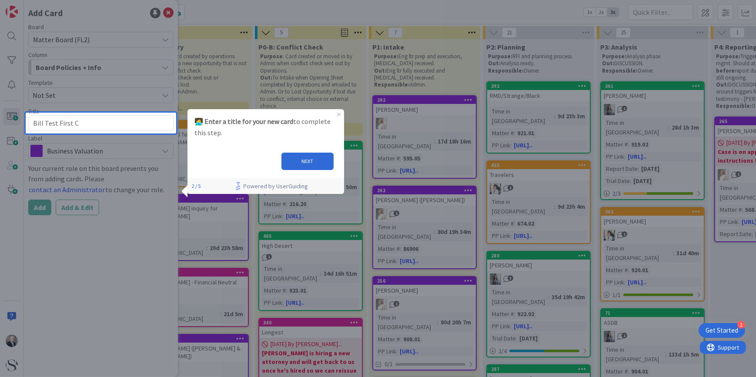
type textarea "x"
type textarea "Bill Test First Ca"
type textarea "x"
type textarea "Bill Test First Car"
type textarea "x"
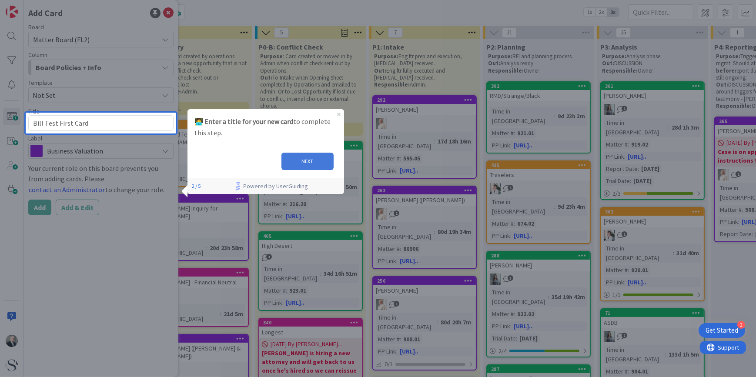
type textarea "Bill Test First Card"
click at [306, 161] on button "NEXT" at bounding box center [307, 160] width 52 height 17
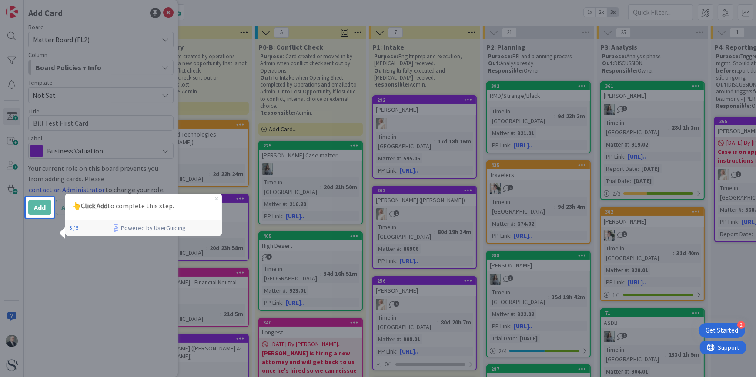
click at [216, 197] on icon "Close Preview" at bounding box center [216, 198] width 3 height 3
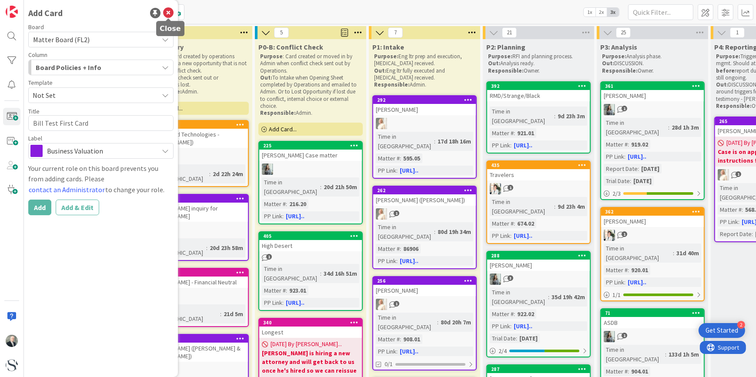
click at [170, 13] on icon at bounding box center [168, 13] width 10 height 10
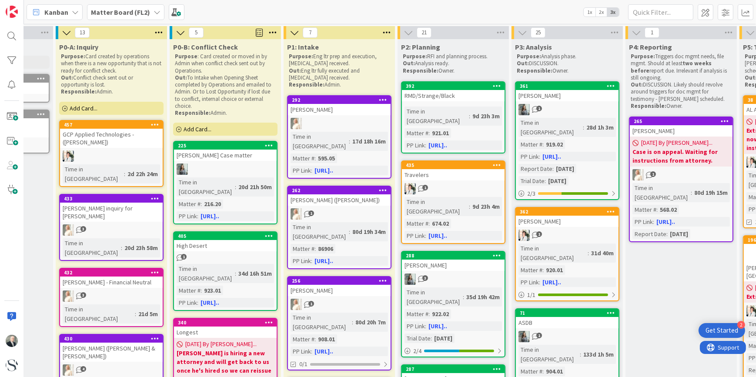
scroll to position [0, 84]
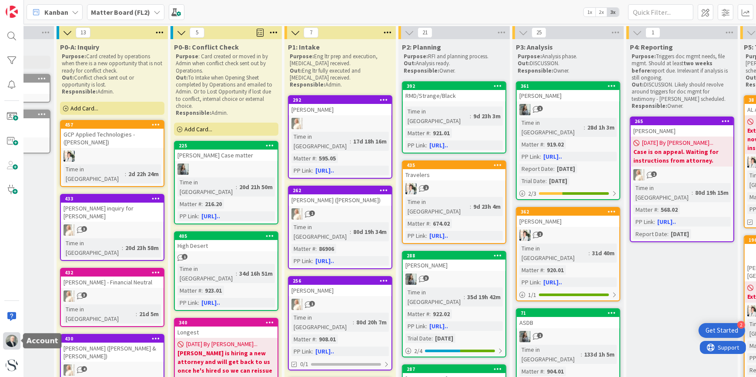
click at [12, 342] on img at bounding box center [12, 341] width 12 height 12
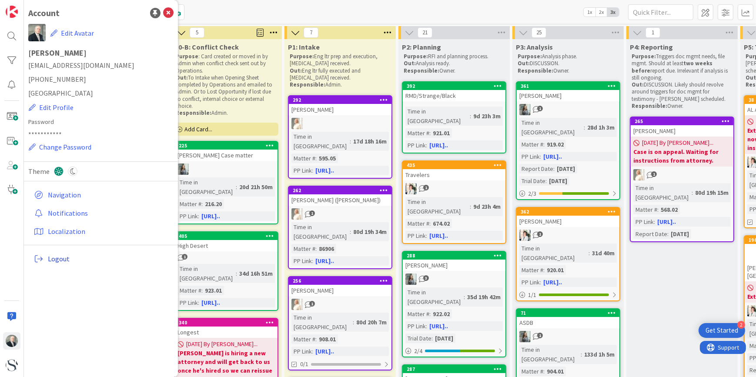
click at [61, 259] on span "Logout" at bounding box center [109, 259] width 122 height 10
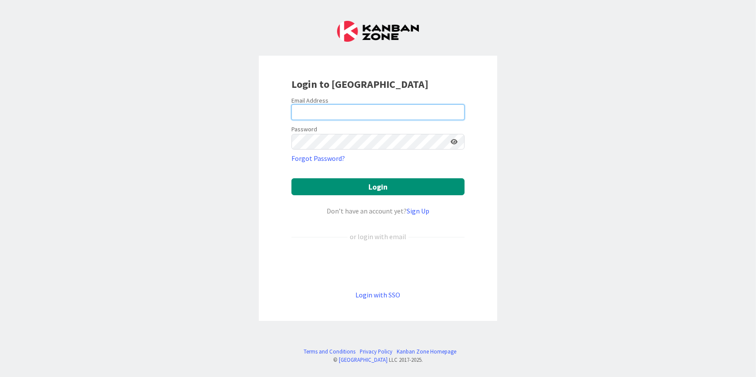
click at [302, 110] on input "email" at bounding box center [377, 112] width 173 height 16
type input "[EMAIL_ADDRESS][DOMAIN_NAME]"
click at [291, 178] on button "Login" at bounding box center [377, 186] width 173 height 17
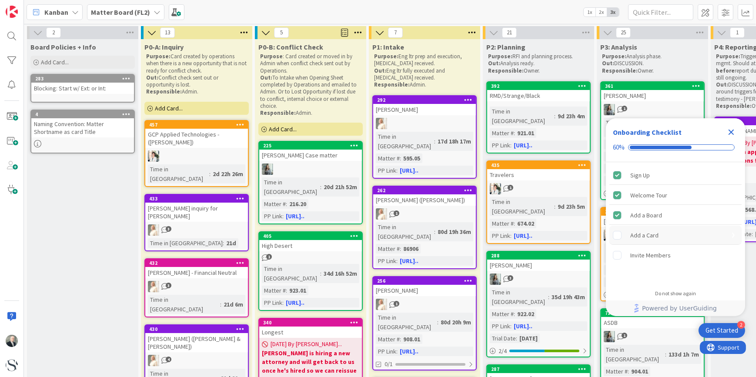
click at [627, 235] on div "Add a Card is incomplete." at bounding box center [621, 235] width 17 height 9
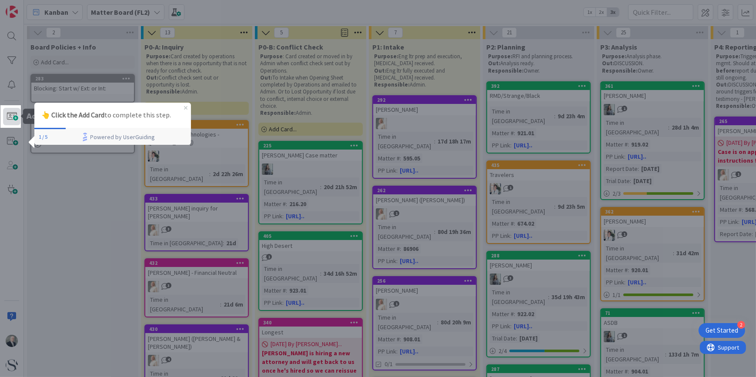
click at [10, 115] on span at bounding box center [11, 116] width 17 height 17
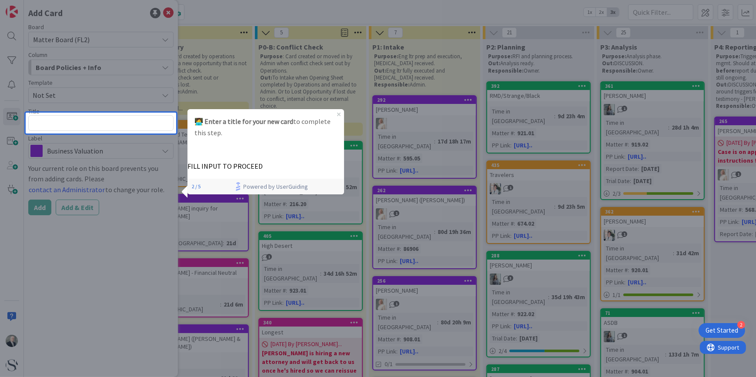
click at [44, 122] on textarea at bounding box center [100, 123] width 145 height 16
type textarea "x"
type textarea "T"
type textarea "x"
type textarea "Te"
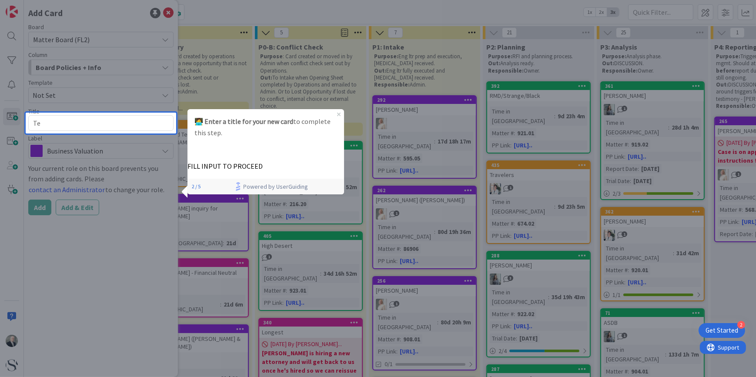
type textarea "x"
type textarea "Tes"
type textarea "x"
type textarea "Test"
type textarea "x"
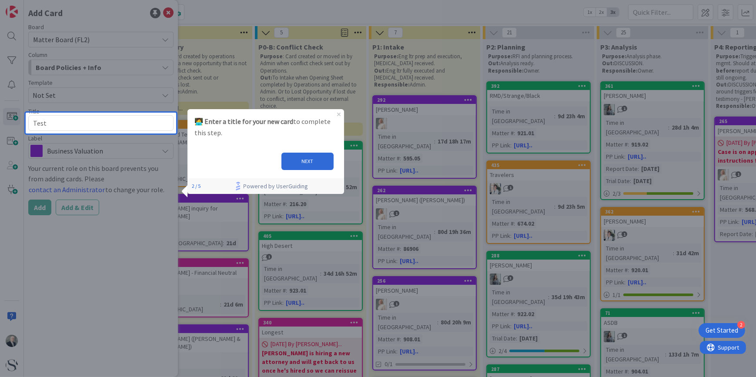
type textarea "Test"
type textarea "x"
type textarea "Test B"
type textarea "x"
type textarea "Test Bi"
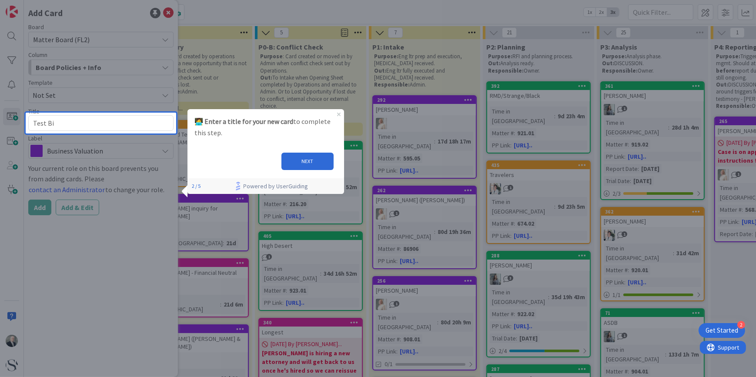
type textarea "x"
type textarea "Test Bil"
type textarea "x"
type textarea "Test Bill"
type textarea "x"
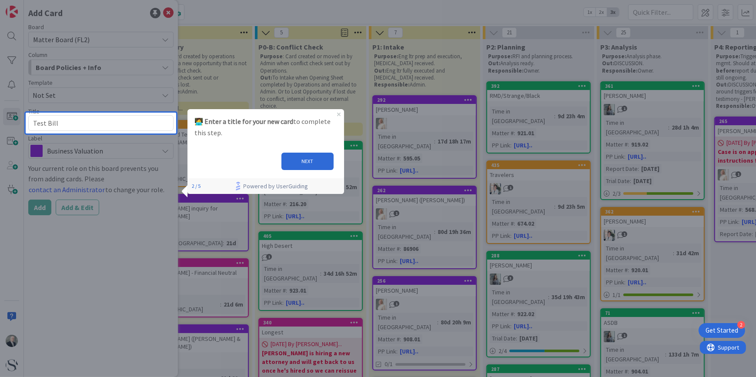
type textarea "Test Bill"
type textarea "x"
type textarea "Test [PERSON_NAME]"
type textarea "x"
type textarea "Test Bill Fi"
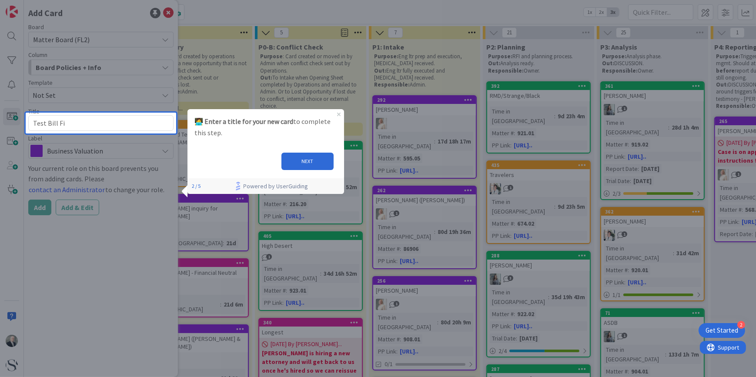
type textarea "x"
type textarea "Test Bill Fir"
type textarea "x"
type textarea "Test Bill Firs"
type textarea "x"
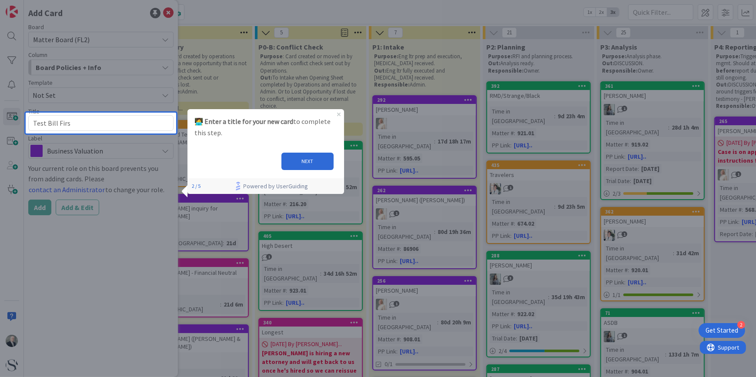
type textarea "Test Bill First"
type textarea "x"
type textarea "Test Bill First"
type textarea "x"
type textarea "Test Bill First C"
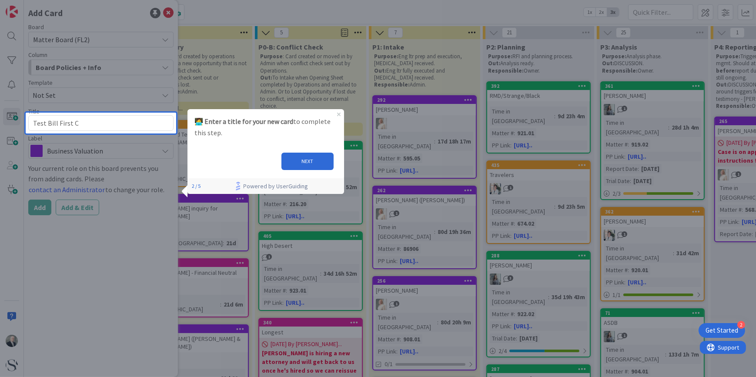
type textarea "x"
type textarea "Test Bill First Ca"
type textarea "x"
type textarea "Test Bill First Car"
type textarea "x"
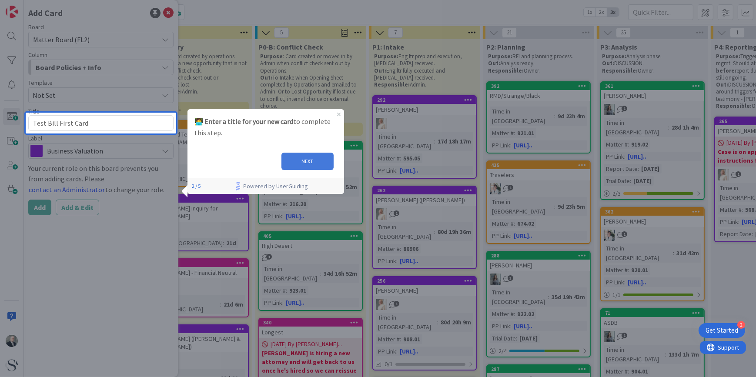
type textarea "Test Bill First Card"
click at [310, 157] on button "NEXT" at bounding box center [307, 160] width 52 height 17
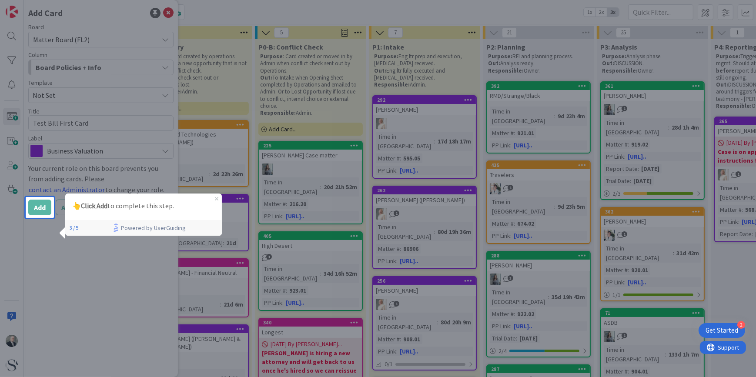
click at [98, 205] on strong "Click Add" at bounding box center [94, 205] width 27 height 9
click at [104, 202] on strong "Click Add" at bounding box center [94, 205] width 27 height 9
click at [218, 197] on icon "Close Preview" at bounding box center [216, 198] width 3 height 3
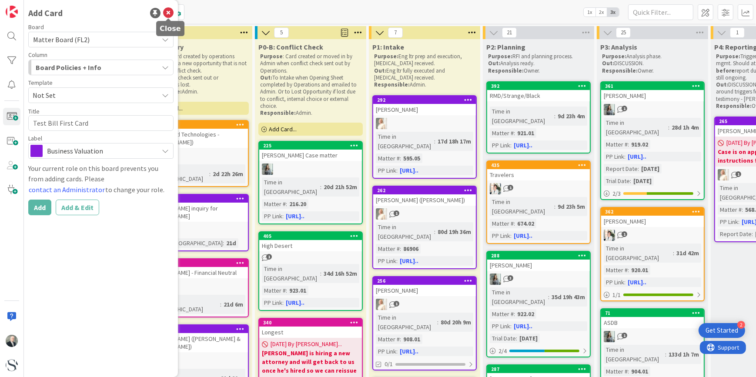
click at [170, 13] on icon at bounding box center [168, 13] width 10 height 10
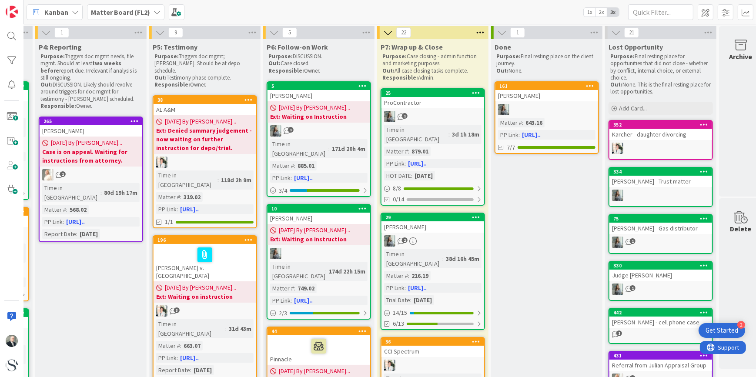
scroll to position [0, 691]
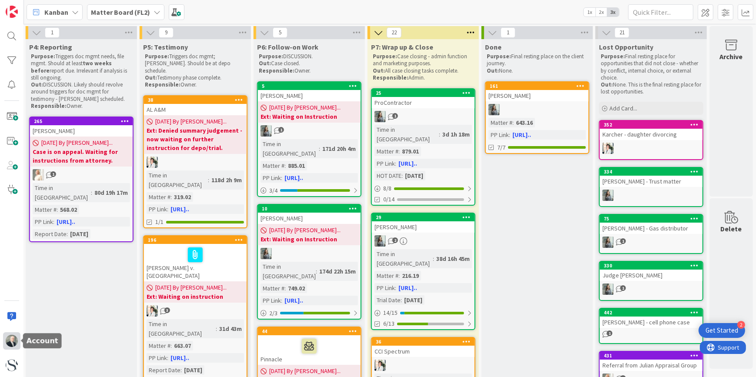
click at [10, 344] on img at bounding box center [12, 341] width 12 height 12
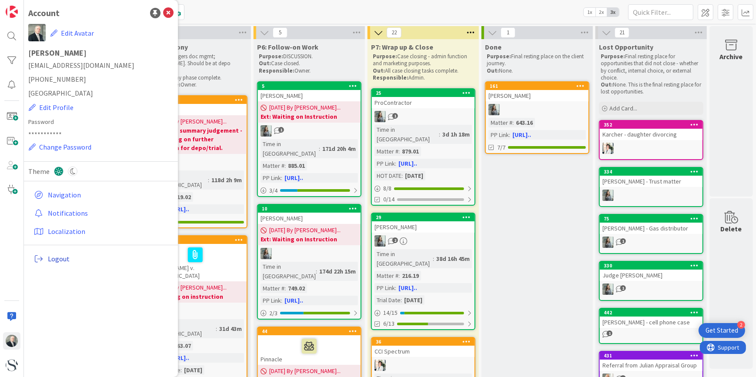
click at [60, 260] on span "Logout" at bounding box center [109, 259] width 122 height 10
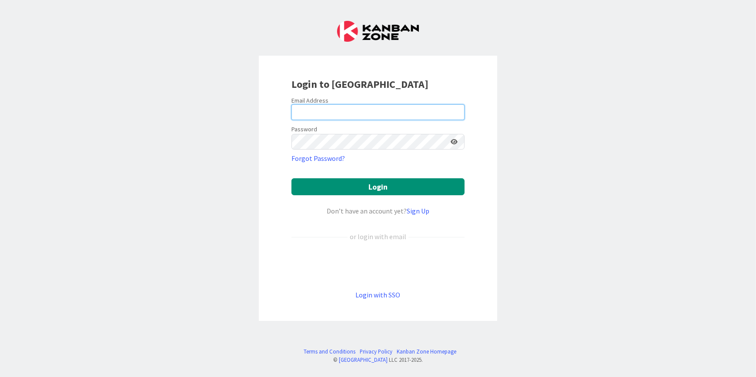
click at [323, 108] on input "email" at bounding box center [377, 112] width 173 height 16
type input "[EMAIL_ADDRESS][DOMAIN_NAME]"
click at [291, 178] on button "Login" at bounding box center [377, 186] width 173 height 17
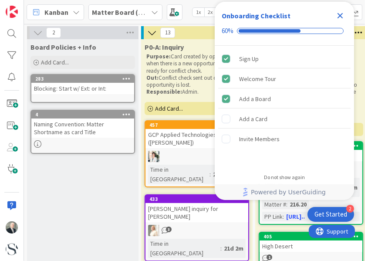
click at [339, 15] on icon "Close Checklist" at bounding box center [340, 16] width 6 height 6
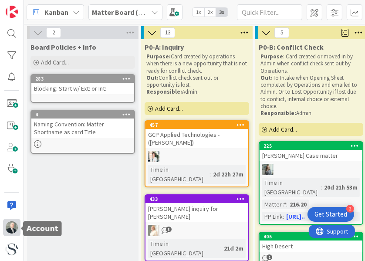
click at [11, 228] on img at bounding box center [12, 227] width 12 height 12
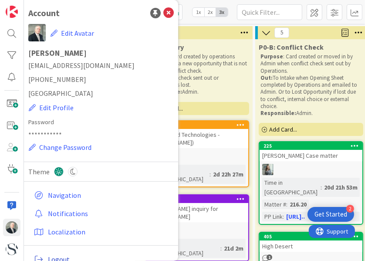
click at [55, 257] on span "Logout" at bounding box center [109, 259] width 122 height 10
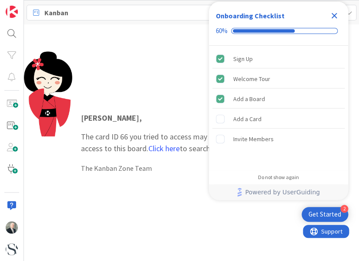
click at [337, 15] on icon "Close Checklist" at bounding box center [334, 15] width 10 height 10
